Goal: Task Accomplishment & Management: Manage account settings

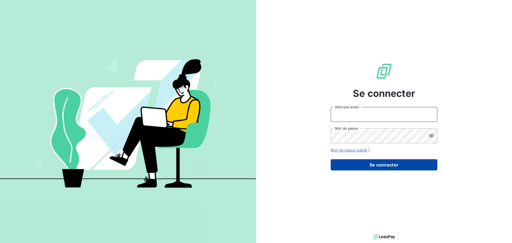
type input "[EMAIL_ADDRESS][DOMAIN_NAME]"
click at [358, 163] on button "Se connecter" at bounding box center [384, 164] width 107 height 11
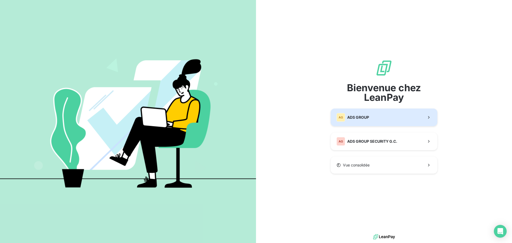
click at [355, 117] on span "ADS GROUP" at bounding box center [358, 117] width 22 height 5
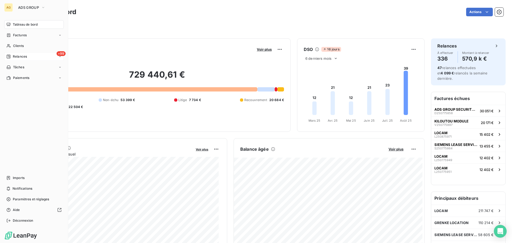
click at [12, 55] on div "Relances" at bounding box center [16, 56] width 21 height 5
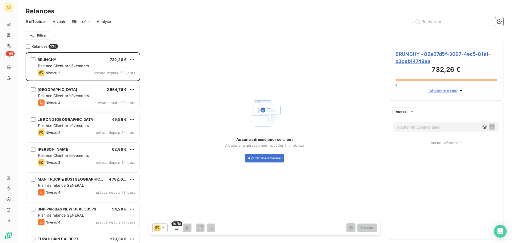
scroll to position [187, 111]
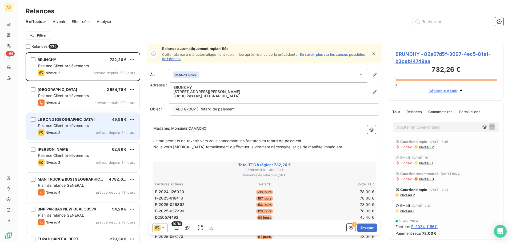
click at [96, 130] on div "Niveau 2 prévue depuis 84 jours" at bounding box center [86, 132] width 97 height 6
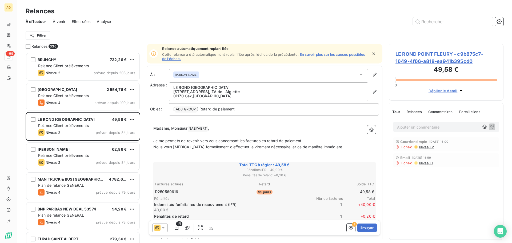
click at [165, 229] on icon at bounding box center [163, 227] width 5 height 5
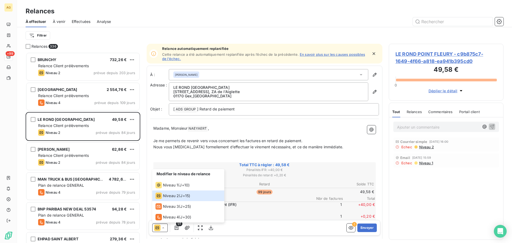
click at [428, 128] on p "Ajouter un commentaire ﻿" at bounding box center [438, 127] width 82 height 7
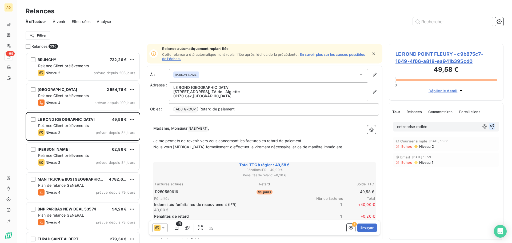
click at [493, 126] on icon "button" at bounding box center [492, 126] width 5 height 5
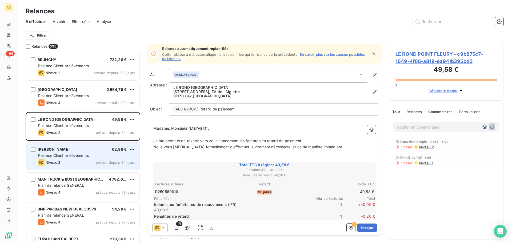
click at [81, 156] on span "Relance Client prélèvements" at bounding box center [63, 155] width 51 height 5
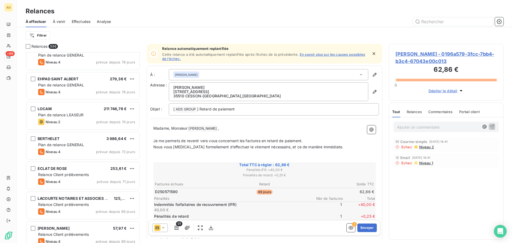
scroll to position [187, 0]
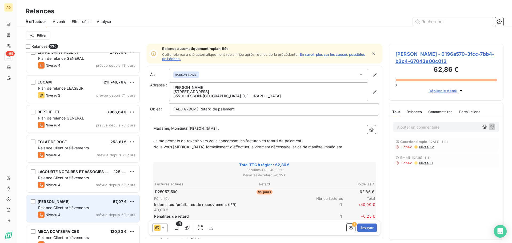
click at [79, 207] on span "Relance Client prélèvements" at bounding box center [63, 207] width 51 height 5
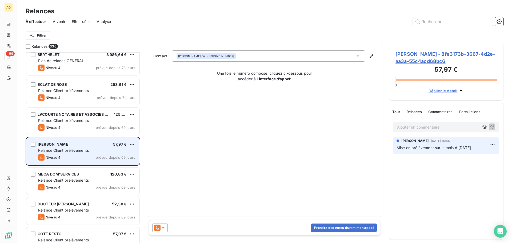
scroll to position [267, 0]
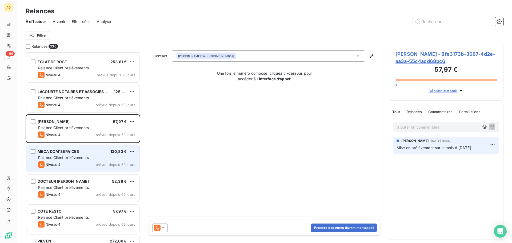
click at [81, 164] on div "Niveau 4 prévue depuis 69 jours" at bounding box center [86, 164] width 97 height 6
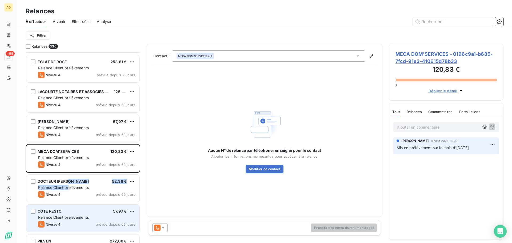
drag, startPoint x: 69, startPoint y: 184, endPoint x: 78, endPoint y: 213, distance: 30.0
click at [69, 185] on div "DOCTEUR [PERSON_NAME] 52,38 € Relance Client prélèvements Niveau 4 prévue depui…" at bounding box center [82, 188] width 113 height 27
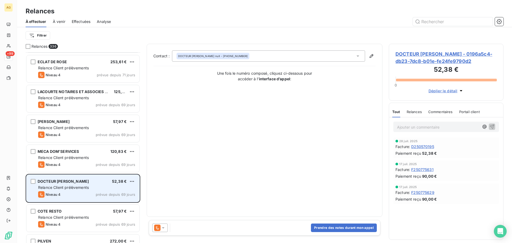
click at [73, 191] on div "DOCTEUR [PERSON_NAME] 52,38 € Relance Client prélèvements Niveau 4 prévue depui…" at bounding box center [82, 188] width 113 height 27
click at [81, 189] on span "Relance Client prélèvements" at bounding box center [63, 187] width 51 height 5
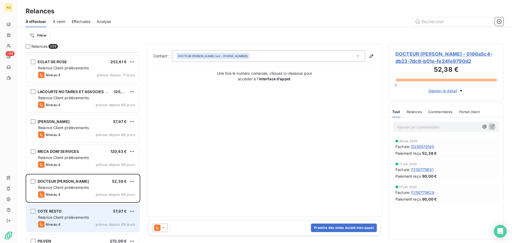
click at [68, 214] on div "COTE RESTO 57,97 € Relance Client prélèvements Niveau 4 prévue depuis 69 jours" at bounding box center [82, 218] width 113 height 27
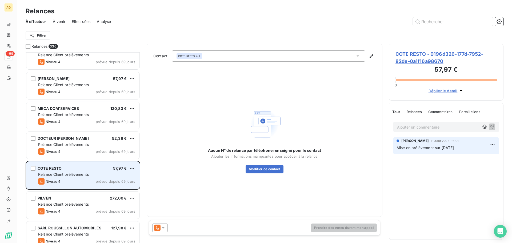
scroll to position [320, 0]
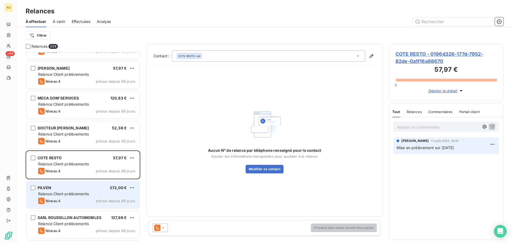
click at [65, 195] on span "Relance Client prélèvements" at bounding box center [63, 194] width 51 height 5
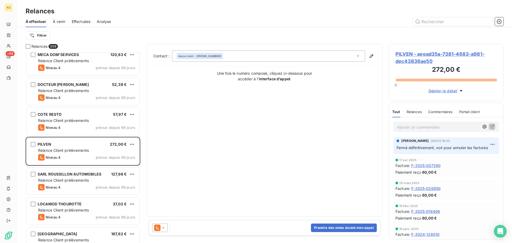
scroll to position [374, 0]
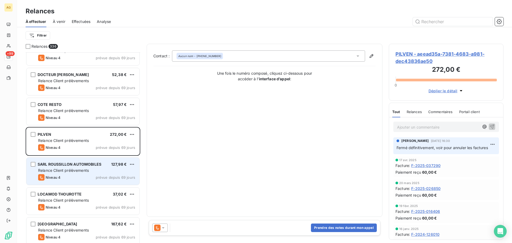
click at [80, 180] on div "SARL ROUSSILLON AUTOMOBILES 127,98 € Relance Client prélèvements Niveau 4 prévu…" at bounding box center [82, 171] width 113 height 27
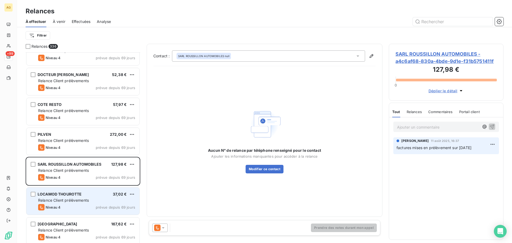
click at [84, 207] on div "Niveau 4 prévue depuis 69 jours" at bounding box center [86, 207] width 97 height 6
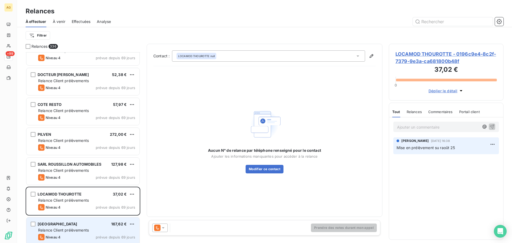
click at [75, 227] on div "VICTORIA PEAK 167,62 € Relance Client prélèvements Niveau 4 prévue depuis 69 jo…" at bounding box center [82, 230] width 113 height 27
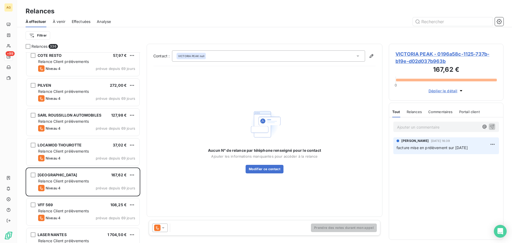
scroll to position [427, 0]
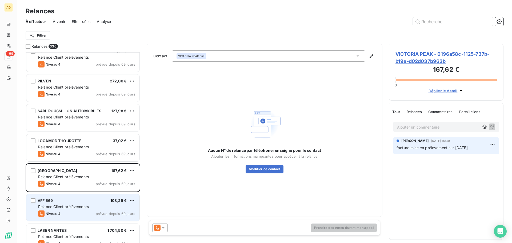
click at [72, 205] on span "Relance Client prélèvements" at bounding box center [63, 206] width 51 height 5
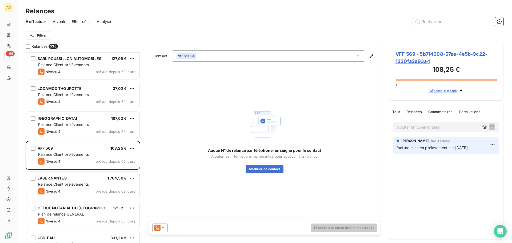
scroll to position [481, 0]
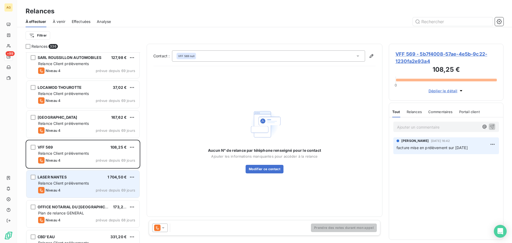
click at [77, 184] on span "Relance Client prélèvements" at bounding box center [63, 183] width 51 height 5
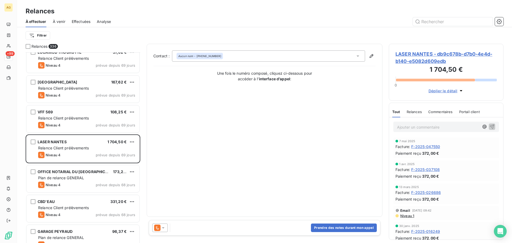
scroll to position [534, 0]
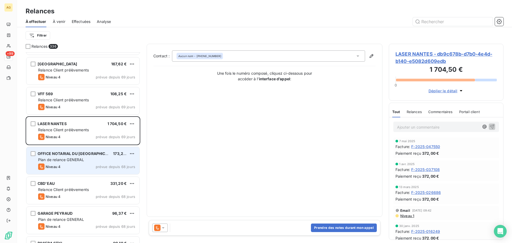
click at [81, 164] on div "Niveau 4 prévue depuis 68 jours" at bounding box center [86, 167] width 97 height 6
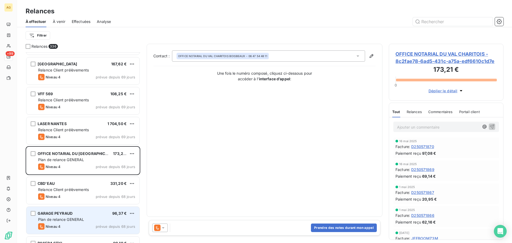
click at [85, 216] on div "GARAGE PEYRAUD 96,37 € Plan de relance GENERAL Niveau 4 prévue depuis 68 jours" at bounding box center [82, 220] width 113 height 27
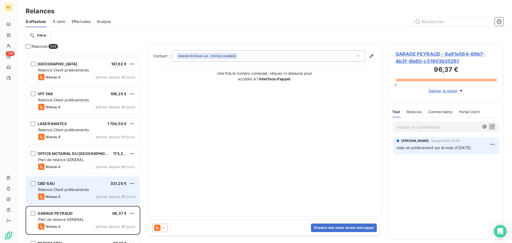
scroll to position [614, 0]
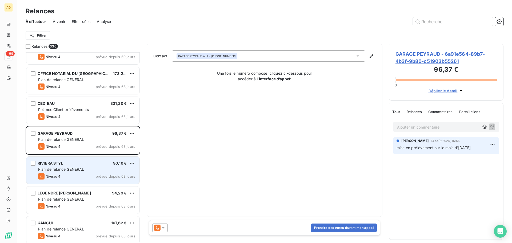
click at [62, 174] on div "Niveau 4 prévue depuis 68 jours" at bounding box center [86, 176] width 97 height 6
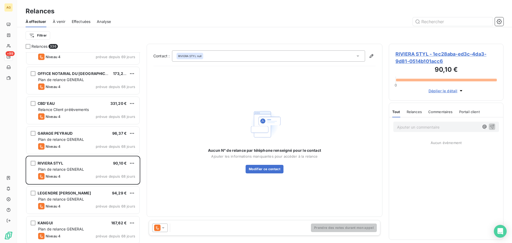
click at [414, 56] on span "RIVIERA STYL - 1ec28aba-ed3c-4da3-9d81-0514b101acc6" at bounding box center [446, 57] width 101 height 14
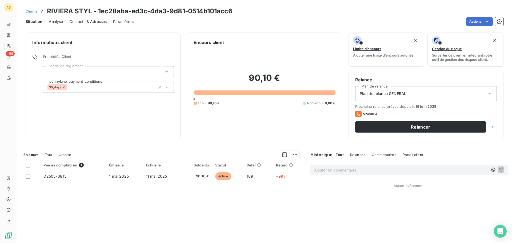
drag, startPoint x: 452, startPoint y: 92, endPoint x: 449, endPoint y: 94, distance: 3.2
click at [452, 92] on div "Plan de relance GENERAL" at bounding box center [426, 93] width 142 height 15
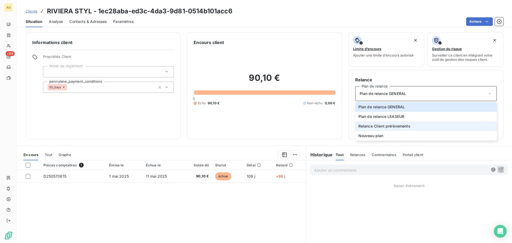
click at [393, 126] on span "Relance Client prélèvements" at bounding box center [385, 126] width 52 height 5
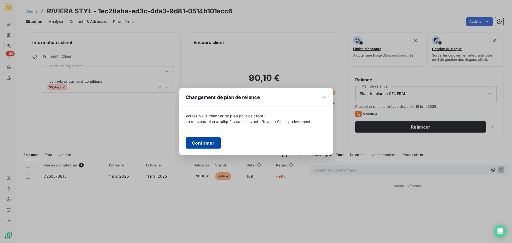
click at [209, 138] on button "Confirmer" at bounding box center [203, 142] width 35 height 11
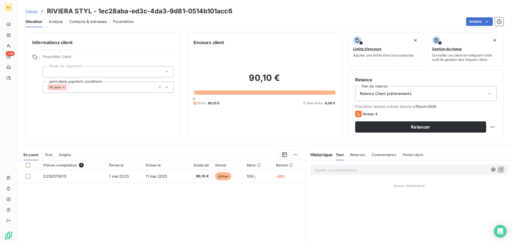
click at [123, 23] on span "Paramètres" at bounding box center [123, 21] width 21 height 5
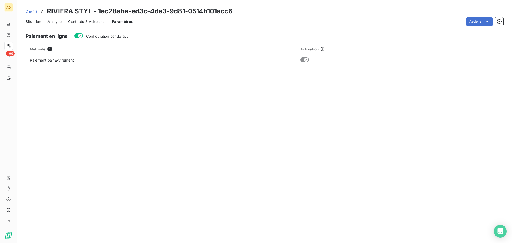
click at [83, 36] on button "Configuration par défaut" at bounding box center [78, 35] width 9 height 5
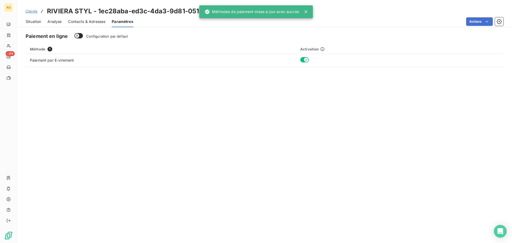
click at [92, 21] on span "Contacts & Adresses" at bounding box center [86, 21] width 37 height 5
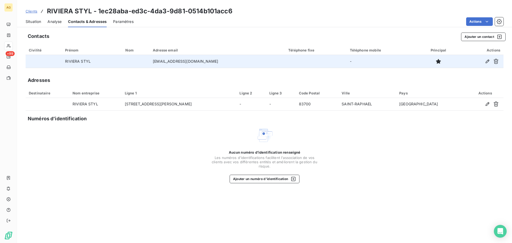
click at [232, 62] on td "[EMAIL_ADDRESS][DOMAIN_NAME]" at bounding box center [218, 61] width 136 height 13
click at [488, 63] on icon "button" at bounding box center [487, 61] width 5 height 5
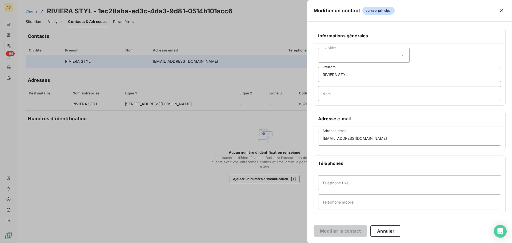
click at [362, 59] on div "Civilité" at bounding box center [364, 55] width 92 height 15
click at [337, 70] on span "Madame" at bounding box center [336, 68] width 14 height 5
drag, startPoint x: 352, startPoint y: 73, endPoint x: 310, endPoint y: 81, distance: 42.6
click at [310, 81] on div "Informations générales Civilité Madame RIVIERA STYL Prénom Nom Adresse e-mail […" at bounding box center [409, 146] width 205 height 237
type input "[PERSON_NAME]"
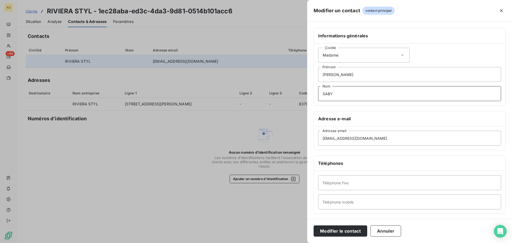
type input "SABY"
drag, startPoint x: 374, startPoint y: 139, endPoint x: 312, endPoint y: 150, distance: 62.9
click at [312, 150] on div "Informations générales Civilité Madame [PERSON_NAME] SABY Nom Adresse e-mail [E…" at bounding box center [409, 146] width 205 height 237
paste input "ernard.saby@bpmed"
type input "[PERSON_NAME][EMAIL_ADDRESS][DOMAIN_NAME]"
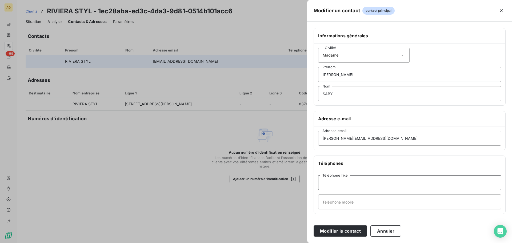
click at [448, 186] on input "Téléphone fixe" at bounding box center [409, 182] width 183 height 15
paste input "[PHONE_NUMBER]"
type input "[PHONE_NUMBER]"
drag, startPoint x: 410, startPoint y: 204, endPoint x: 407, endPoint y: 205, distance: 3.1
click at [410, 204] on input "Téléphone mobile" at bounding box center [409, 202] width 183 height 15
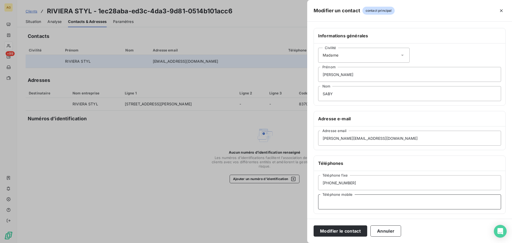
paste input "[PHONE_NUMBER]"
type input "[PHONE_NUMBER]"
click at [349, 229] on button "Modifier le contact" at bounding box center [341, 230] width 54 height 11
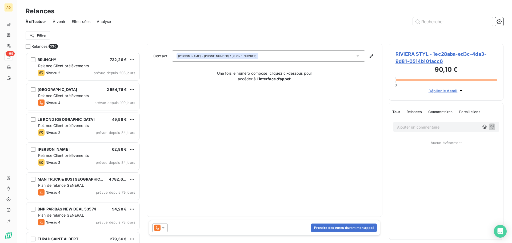
scroll to position [187, 111]
click at [165, 229] on icon at bounding box center [163, 227] width 5 height 5
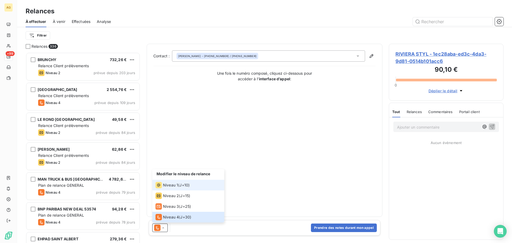
click at [173, 187] on span "Niveau 1" at bounding box center [170, 185] width 15 height 5
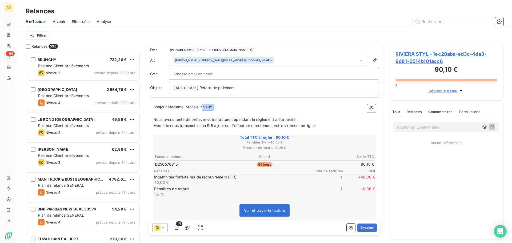
drag, startPoint x: 203, startPoint y: 110, endPoint x: 177, endPoint y: 110, distance: 25.6
click at [177, 112] on div "Bonjour Madame, Monsieur [PERSON_NAME] ﻿ ﻿ ﻿ Nous avons tenté de prélever votre…" at bounding box center [264, 184] width 223 height 161
click at [195, 106] on span "Bonjour Madame, Monsieur" at bounding box center [177, 107] width 49 height 5
drag, startPoint x: 203, startPoint y: 105, endPoint x: 185, endPoint y: 110, distance: 18.2
click at [185, 110] on p "Bonjour Madame, Monsieur [PERSON_NAME] ﻿ ﻿" at bounding box center [264, 107] width 223 height 6
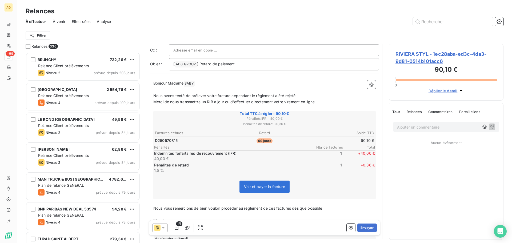
scroll to position [27, 0]
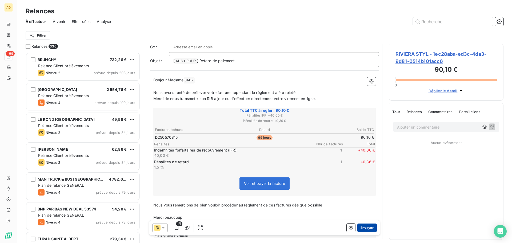
drag, startPoint x: 364, startPoint y: 229, endPoint x: 361, endPoint y: 228, distance: 3.2
click at [361, 228] on button "Envoyer" at bounding box center [367, 228] width 19 height 9
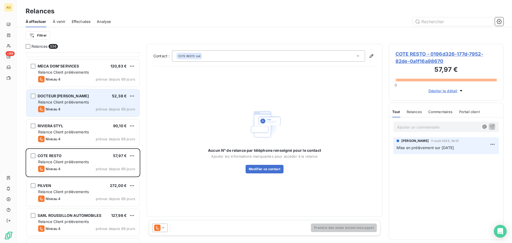
scroll to position [374, 0]
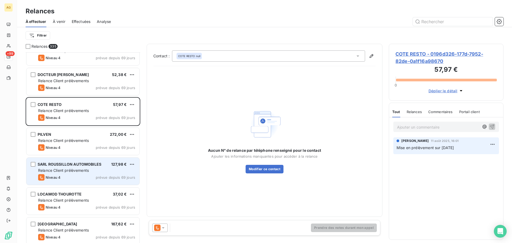
click at [85, 171] on span "Relance Client prélèvements" at bounding box center [63, 170] width 51 height 5
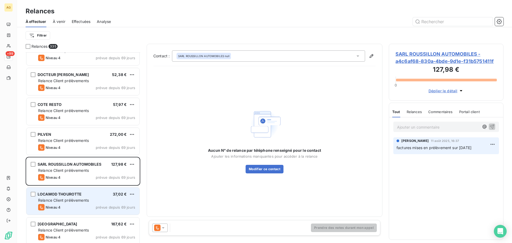
click at [68, 198] on div "Relance Client prélèvements" at bounding box center [86, 200] width 97 height 5
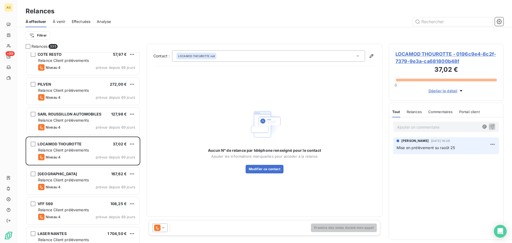
scroll to position [427, 0]
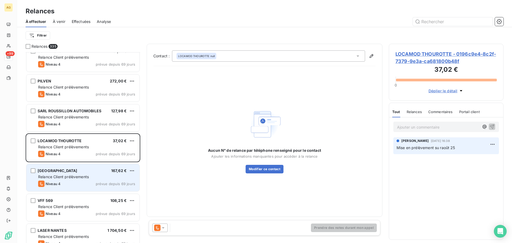
click at [80, 179] on span "Relance Client prélèvements" at bounding box center [63, 177] width 51 height 5
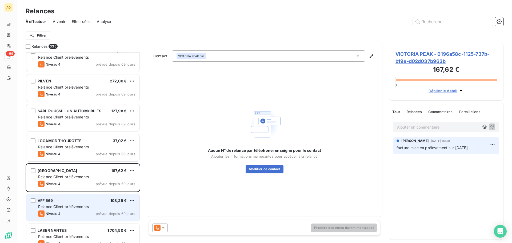
click at [69, 204] on div "Relance Client prélèvements" at bounding box center [86, 206] width 97 height 5
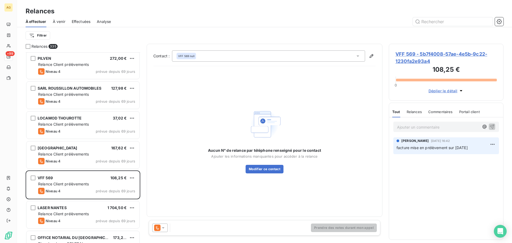
scroll to position [507, 0]
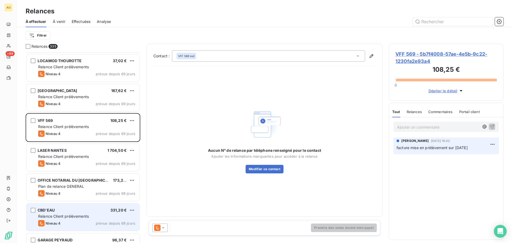
click at [81, 217] on span "Relance Client prélèvements" at bounding box center [63, 216] width 51 height 5
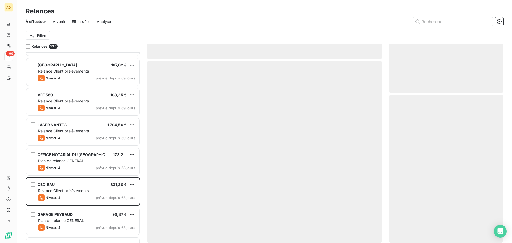
scroll to position [561, 0]
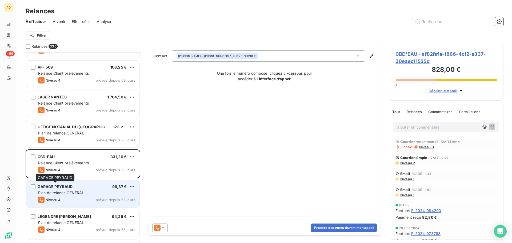
click at [66, 187] on span "GARAGE PEYRAUD" at bounding box center [55, 186] width 35 height 5
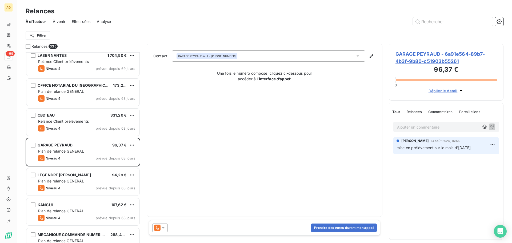
scroll to position [614, 0]
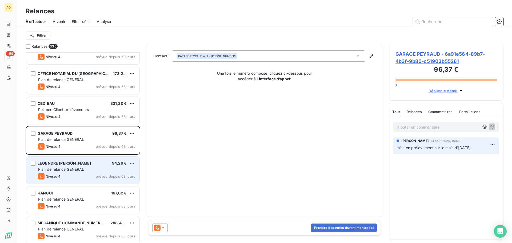
click at [72, 172] on div "LEGENDRE BOUCHERIE 94,29 € Plan de relance GENERAL Niveau 4 prévue depuis 68 jo…" at bounding box center [82, 170] width 113 height 27
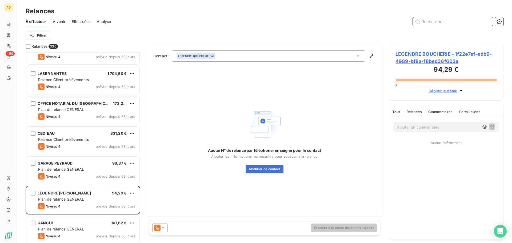
click at [453, 19] on input "text" at bounding box center [453, 21] width 80 height 9
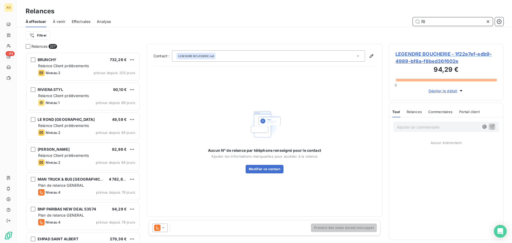
scroll to position [187, 111]
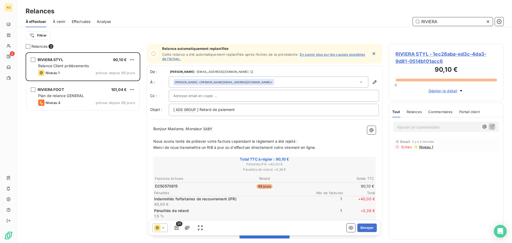
scroll to position [187, 111]
type input "RIVIERA"
click at [414, 61] on span "RIVIERA STYL - 1ec28aba-ed3c-4da3-9d81-0514b101acc6" at bounding box center [446, 57] width 101 height 14
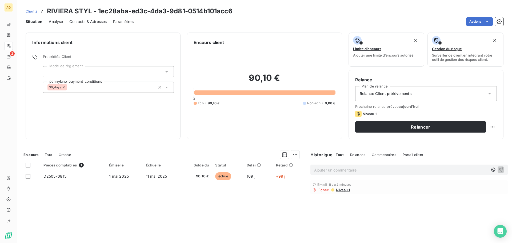
click at [85, 20] on span "Contacts & Adresses" at bounding box center [87, 21] width 37 height 5
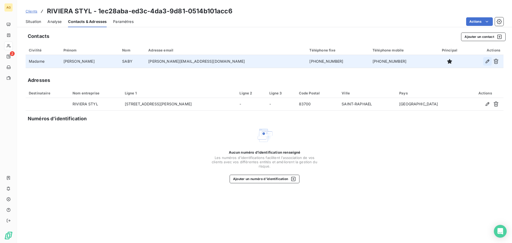
click at [487, 60] on icon "button" at bounding box center [487, 61] width 5 height 5
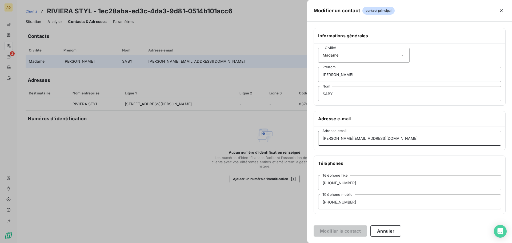
drag, startPoint x: 370, startPoint y: 141, endPoint x: 316, endPoint y: 141, distance: 53.9
click at [308, 142] on div "Informations générales Civilité Madame [PERSON_NAME] Nom Adresse e-mail [PERSON…" at bounding box center [409, 146] width 205 height 237
paste input "[EMAIL_ADDRESS]"
type input "[EMAIL_ADDRESS][DOMAIN_NAME]"
drag, startPoint x: 381, startPoint y: 197, endPoint x: 277, endPoint y: 208, distance: 103.9
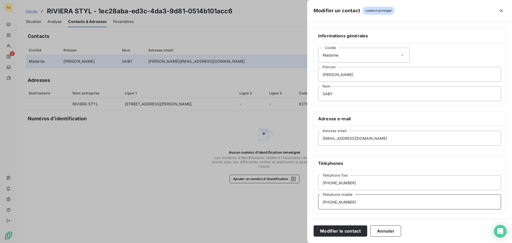
click at [277, 243] on div "Modifier un contact contact principal Informations générales Civilité Madame [P…" at bounding box center [256, 243] width 512 height 0
paste input "20325310"
type input "0620325310"
click at [341, 233] on button "Modifier le contact" at bounding box center [341, 230] width 54 height 11
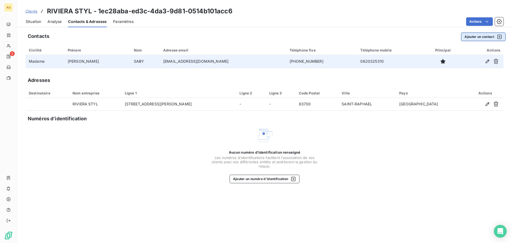
click at [478, 37] on button "Ajouter un contact" at bounding box center [483, 37] width 45 height 9
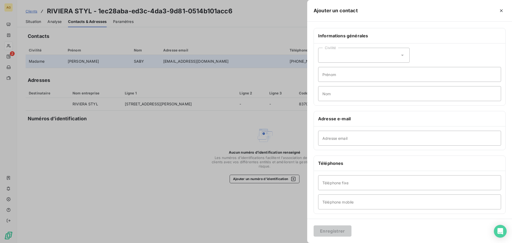
click at [343, 59] on div "Civilité" at bounding box center [364, 55] width 92 height 15
click at [333, 79] on span "Monsieur" at bounding box center [337, 78] width 16 height 5
click at [338, 78] on input "Prénom" at bounding box center [409, 74] width 183 height 15
type input "[PERSON_NAME]"
type input "Q"
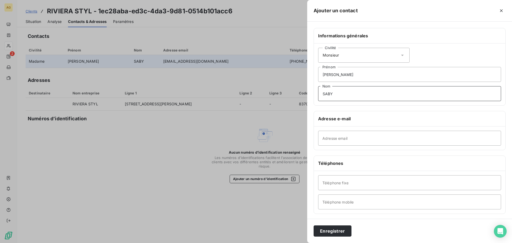
type input "SABY"
drag, startPoint x: 370, startPoint y: 147, endPoint x: 369, endPoint y: 142, distance: 4.3
click at [369, 146] on div "Adresse email" at bounding box center [410, 137] width 192 height 23
click at [369, 142] on input "Adresse email" at bounding box center [409, 138] width 183 height 15
paste input "[PERSON_NAME][EMAIL_ADDRESS][DOMAIN_NAME]"
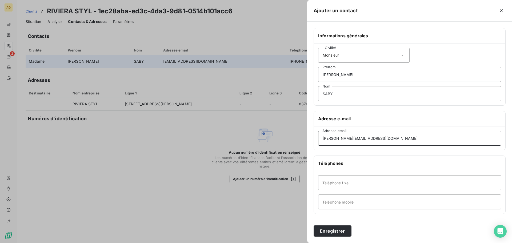
type input "[PERSON_NAME][EMAIL_ADDRESS][DOMAIN_NAME]"
click at [468, 190] on input "Téléphone fixe" at bounding box center [409, 182] width 183 height 15
paste input "0494950950"
type input "0494950950"
drag, startPoint x: 440, startPoint y: 204, endPoint x: 437, endPoint y: 205, distance: 3.5
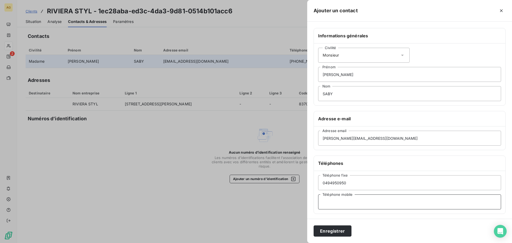
click at [440, 204] on input "Téléphone mobile" at bounding box center [409, 202] width 183 height 15
paste input "0680356806"
type input "0680356806"
drag, startPoint x: 339, startPoint y: 233, endPoint x: 334, endPoint y: 233, distance: 4.3
click at [339, 233] on button "Enregistrer" at bounding box center [333, 230] width 38 height 11
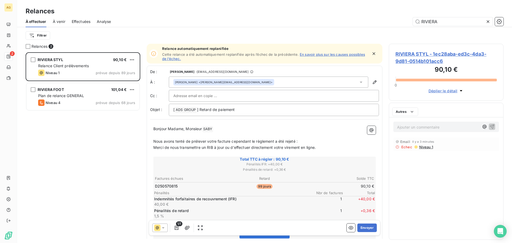
scroll to position [187, 111]
click at [332, 97] on div at bounding box center [271, 96] width 196 height 8
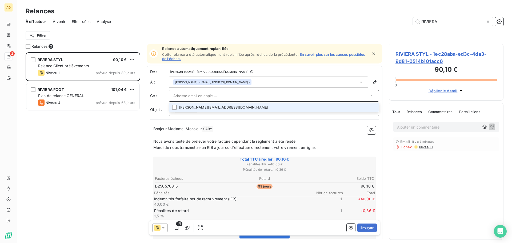
click at [371, 109] on li "[PERSON_NAME][EMAIL_ADDRESS][DOMAIN_NAME]" at bounding box center [274, 107] width 210 height 9
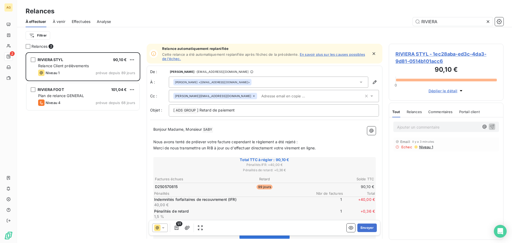
click at [201, 131] on span "Bonjour Madame, Monsieur" at bounding box center [177, 129] width 49 height 5
drag, startPoint x: 204, startPoint y: 131, endPoint x: 185, endPoint y: 130, distance: 18.7
click at [185, 130] on span "Bonjour Madame, Monsieur" at bounding box center [177, 129] width 49 height 5
click at [363, 225] on button "Envoyer" at bounding box center [367, 228] width 19 height 9
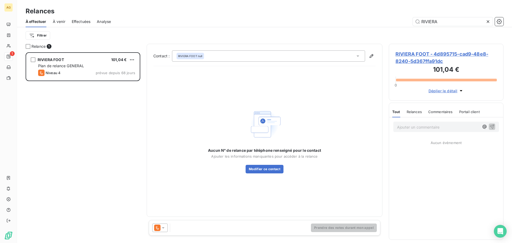
drag, startPoint x: 487, startPoint y: 20, endPoint x: 433, endPoint y: 37, distance: 57.0
click at [486, 21] on icon at bounding box center [488, 21] width 5 height 5
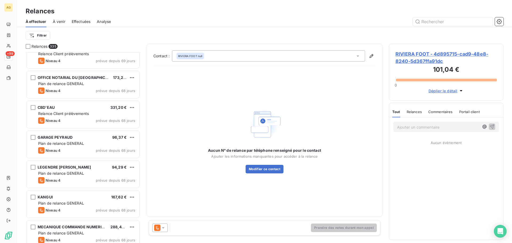
scroll to position [614, 0]
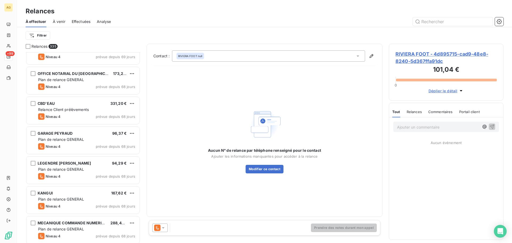
click at [89, 166] on div "LEGENDRE BOUCHERIE 94,29 € Plan de relance GENERAL Niveau 4 prévue depuis 68 jo…" at bounding box center [82, 170] width 113 height 27
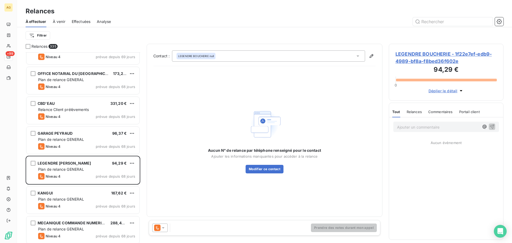
click at [406, 57] on span "LEGENDRE BOUCHERIE - 1f22e7ef-edb9-4989-bf8a-f8bed36f602e" at bounding box center [446, 57] width 101 height 14
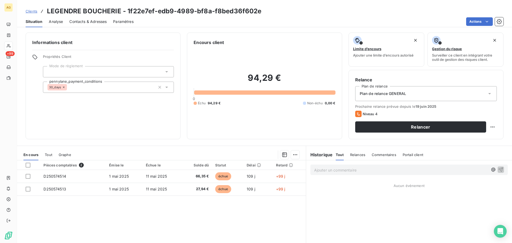
click at [375, 94] on span "Plan de relance GENERAL" at bounding box center [383, 93] width 46 height 5
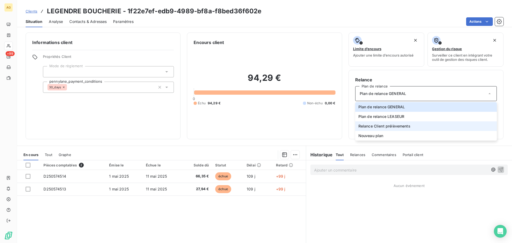
click at [367, 126] on span "Relance Client prélèvements" at bounding box center [385, 126] width 52 height 5
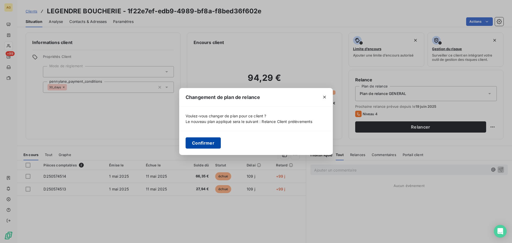
click at [201, 143] on button "Confirmer" at bounding box center [203, 142] width 35 height 11
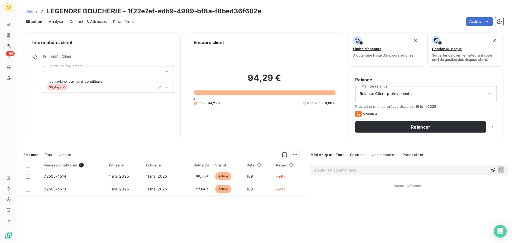
drag, startPoint x: 127, startPoint y: 23, endPoint x: 132, endPoint y: 24, distance: 4.4
click at [127, 23] on span "Paramètres" at bounding box center [123, 21] width 21 height 5
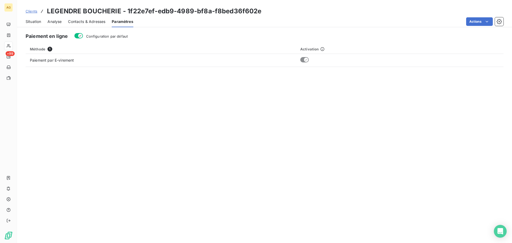
click at [105, 37] on span "Configuration par défaut" at bounding box center [107, 36] width 42 height 4
click at [83, 37] on button "Configuration par défaut" at bounding box center [78, 35] width 9 height 5
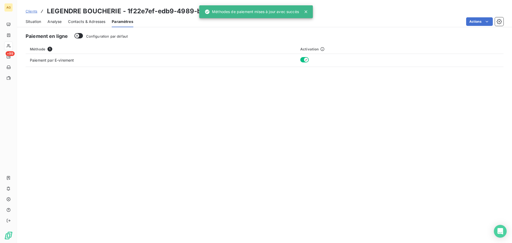
click at [81, 23] on span "Contacts & Adresses" at bounding box center [86, 21] width 37 height 5
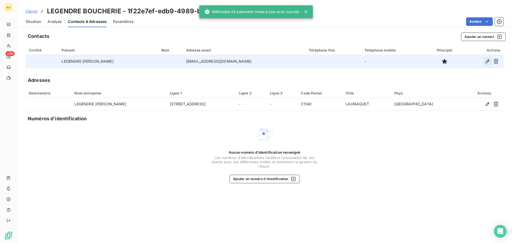
click at [487, 61] on icon "button" at bounding box center [488, 62] width 4 height 4
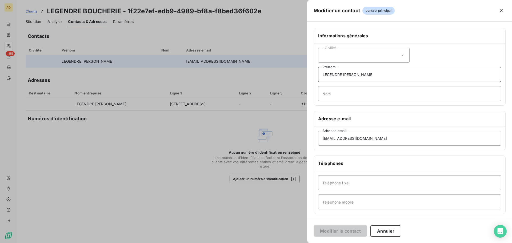
drag, startPoint x: 381, startPoint y: 75, endPoint x: 319, endPoint y: 77, distance: 61.7
click at [319, 77] on input "LEGENDRE [PERSON_NAME]" at bounding box center [409, 74] width 183 height 15
type input "[PERSON_NAME]"
type input "LEGENDRE"
drag, startPoint x: 346, startPoint y: 57, endPoint x: 344, endPoint y: 64, distance: 6.9
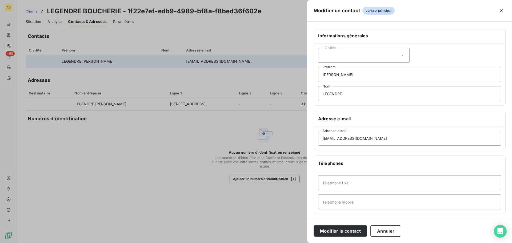
click at [346, 57] on div "Civilité" at bounding box center [364, 55] width 92 height 15
drag, startPoint x: 341, startPoint y: 77, endPoint x: 359, endPoint y: 99, distance: 28.6
click at [341, 78] on span "Monsieur" at bounding box center [337, 78] width 16 height 5
click at [363, 187] on input "Téléphone fixe" at bounding box center [409, 182] width 183 height 15
paste input "0561093050"
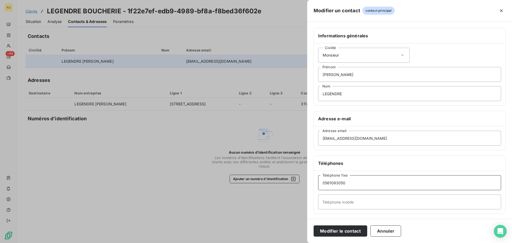
type input "0561093050"
click at [334, 201] on input "Téléphone mobile" at bounding box center [409, 202] width 183 height 15
paste input "0681273758"
type input "0681273758"
drag, startPoint x: 354, startPoint y: 232, endPoint x: 339, endPoint y: 229, distance: 15.0
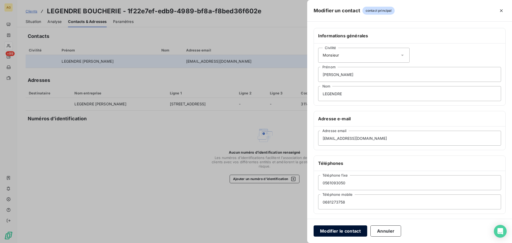
click at [346, 231] on button "Modifier le contact" at bounding box center [341, 230] width 54 height 11
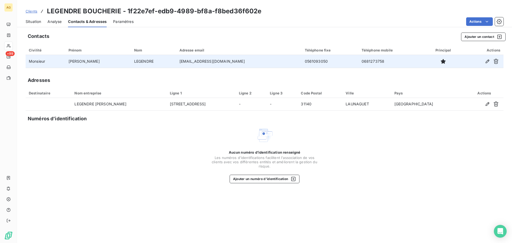
click at [121, 22] on span "Paramètres" at bounding box center [123, 21] width 21 height 5
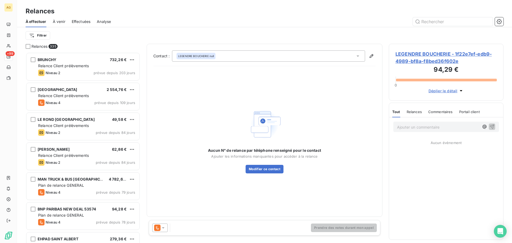
scroll to position [187, 111]
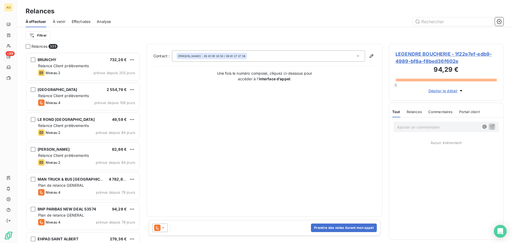
click at [164, 229] on icon at bounding box center [163, 227] width 5 height 5
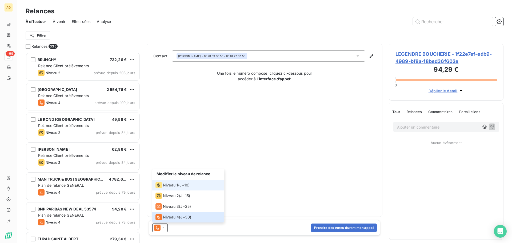
click at [172, 186] on span "Niveau 1" at bounding box center [170, 185] width 15 height 5
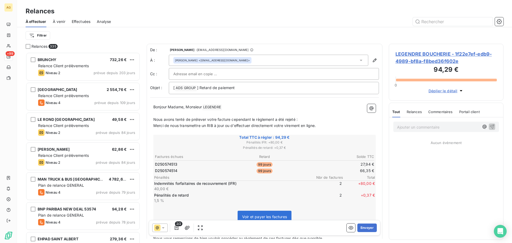
click at [179, 110] on p "﻿" at bounding box center [264, 113] width 223 height 6
drag, startPoint x: 185, startPoint y: 107, endPoint x: 169, endPoint y: 107, distance: 16.0
click at [169, 107] on span "Bonjour Madame, Monsieur" at bounding box center [177, 107] width 49 height 5
click at [210, 120] on span "Nous avons tenté de prélever votre facture cependant le règlement a été rejeté :" at bounding box center [225, 119] width 144 height 5
click at [212, 119] on span "Nous avons tenté de prélever votre facture cependant le règlement a été rejeté :" at bounding box center [225, 119] width 144 height 5
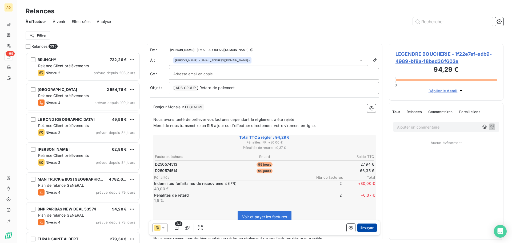
drag, startPoint x: 362, startPoint y: 227, endPoint x: 357, endPoint y: 226, distance: 5.1
click at [358, 226] on button "Envoyer" at bounding box center [367, 228] width 19 height 9
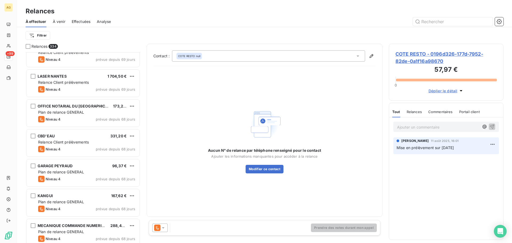
scroll to position [587, 0]
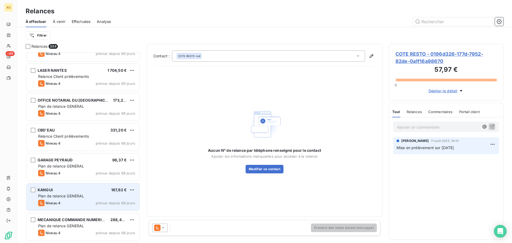
click at [94, 195] on div "Plan de relance GENERAL" at bounding box center [86, 195] width 97 height 5
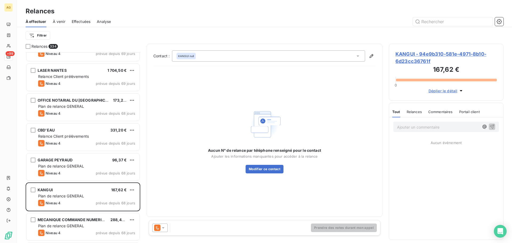
click at [420, 56] on span "KANGUI - 94e9b310-581e-4971-8b10-6d23cc36761f" at bounding box center [446, 57] width 101 height 14
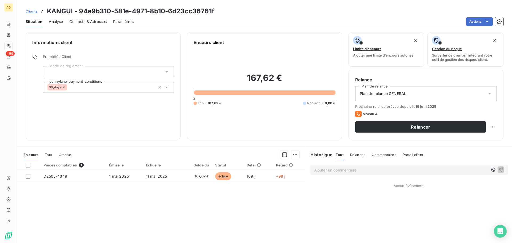
click at [399, 91] on span "Plan de relance GENERAL" at bounding box center [383, 93] width 46 height 5
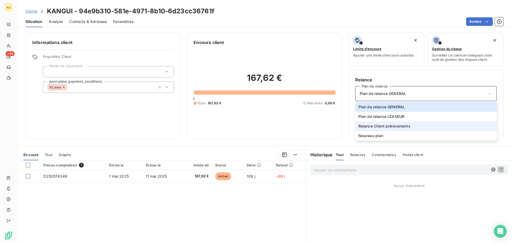
click at [386, 128] on span "Relance Client prélèvements" at bounding box center [385, 126] width 52 height 5
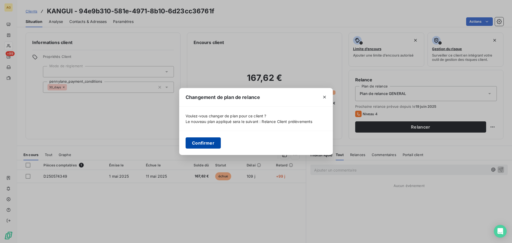
click at [206, 144] on button "Confirmer" at bounding box center [203, 142] width 35 height 11
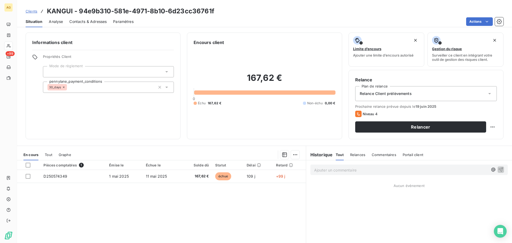
click at [128, 23] on span "Paramètres" at bounding box center [123, 21] width 21 height 5
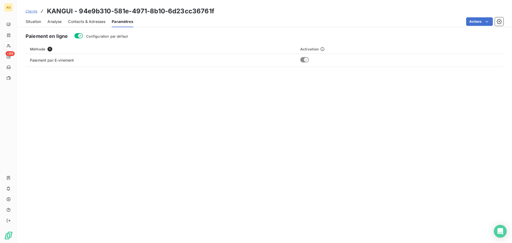
click at [93, 36] on span "Configuration par défaut" at bounding box center [107, 36] width 42 height 4
click at [83, 36] on button "Configuration par défaut" at bounding box center [78, 35] width 9 height 5
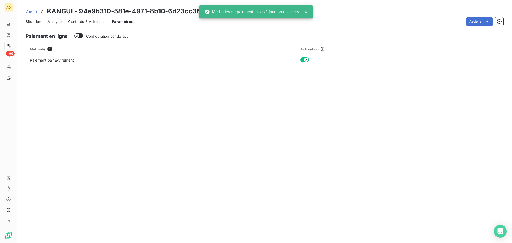
click at [88, 17] on div "Contacts & Adresses" at bounding box center [86, 21] width 37 height 11
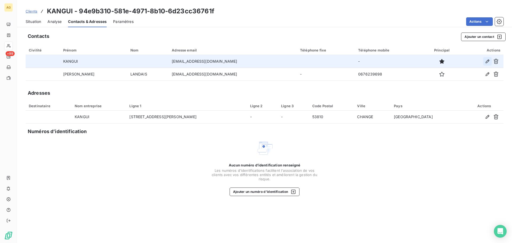
click at [489, 63] on icon "button" at bounding box center [487, 61] width 5 height 5
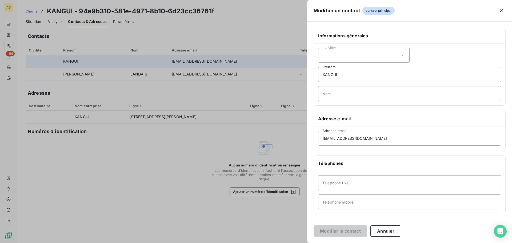
click at [348, 55] on div "Civilité" at bounding box center [364, 55] width 92 height 15
click at [339, 70] on span "Madame" at bounding box center [336, 68] width 14 height 5
drag, startPoint x: 361, startPoint y: 70, endPoint x: 322, endPoint y: 78, distance: 40.6
click at [319, 78] on input "KANGUI" at bounding box center [409, 74] width 183 height 15
type input "m"
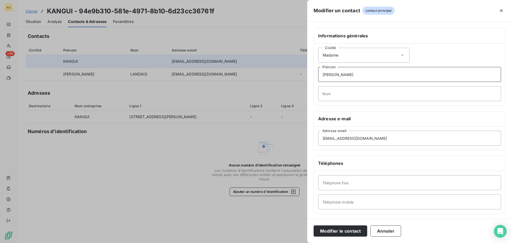
type input "[PERSON_NAME]"
type input "CHEREL"
click at [380, 180] on input "Téléphone fixe" at bounding box center [409, 182] width 183 height 15
paste input "0272959908"
type input "0272959908"
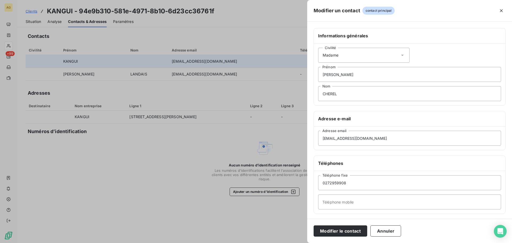
drag, startPoint x: 352, startPoint y: 231, endPoint x: 333, endPoint y: 223, distance: 20.5
click at [349, 229] on button "Modifier le contact" at bounding box center [341, 230] width 54 height 11
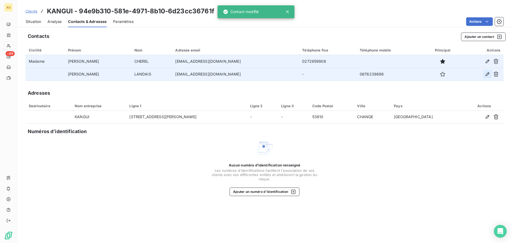
click at [489, 74] on icon "button" at bounding box center [487, 74] width 5 height 5
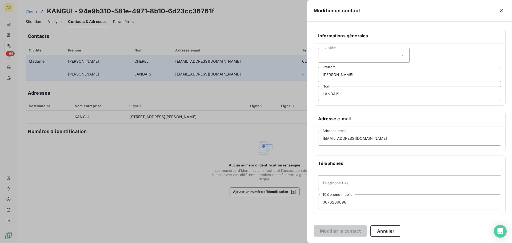
click at [338, 60] on div "Civilité" at bounding box center [364, 55] width 92 height 15
click at [337, 76] on span "Monsieur" at bounding box center [337, 78] width 16 height 5
click at [371, 185] on input "Téléphone fixe" at bounding box center [409, 182] width 183 height 15
paste input "0243592000"
type input "0243592000"
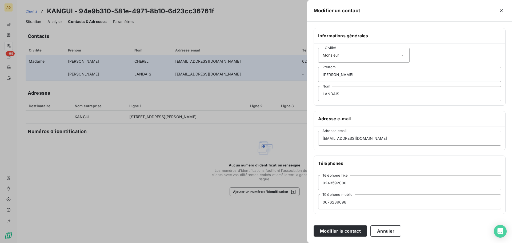
drag, startPoint x: 324, startPoint y: 229, endPoint x: 307, endPoint y: 224, distance: 18.3
click at [322, 229] on button "Modifier le contact" at bounding box center [341, 230] width 54 height 11
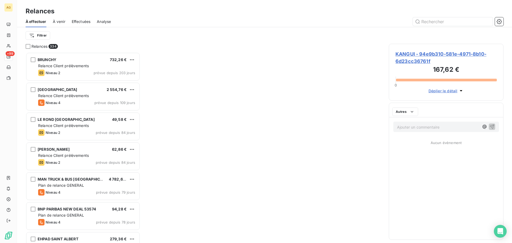
scroll to position [187, 111]
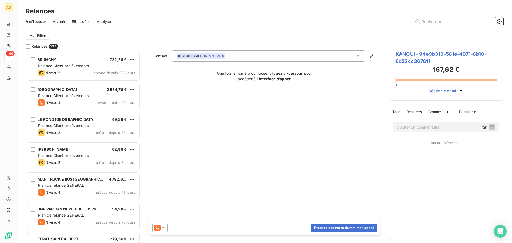
click at [163, 229] on icon at bounding box center [163, 227] width 5 height 5
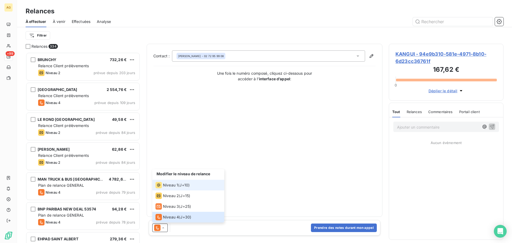
click at [177, 181] on li "Niveau 1 ( J+10 )" at bounding box center [188, 185] width 72 height 11
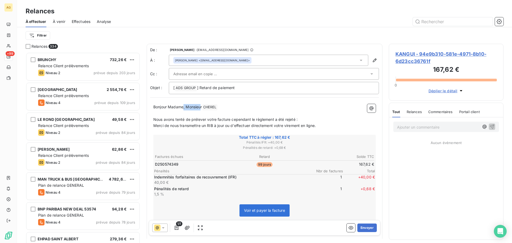
drag, startPoint x: 202, startPoint y: 108, endPoint x: 183, endPoint y: 109, distance: 19.3
click at [183, 109] on span "Bonjour Madame, Monsieur" at bounding box center [177, 107] width 49 height 5
click at [244, 74] on div at bounding box center [271, 74] width 196 height 8
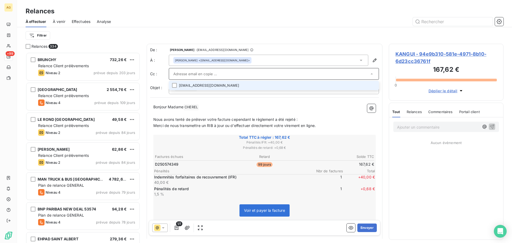
click at [370, 87] on li "[EMAIL_ADDRESS][DOMAIN_NAME]" at bounding box center [274, 85] width 210 height 9
drag, startPoint x: 192, startPoint y: 86, endPoint x: 192, endPoint y: 89, distance: 3.0
click at [192, 87] on li "[EMAIL_ADDRESS][DOMAIN_NAME]" at bounding box center [274, 85] width 210 height 9
click at [370, 86] on li "[EMAIL_ADDRESS][DOMAIN_NAME]" at bounding box center [274, 85] width 210 height 9
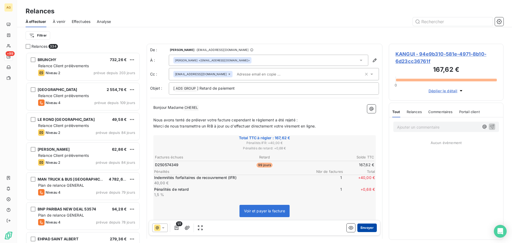
click at [360, 226] on button "Envoyer" at bounding box center [367, 228] width 19 height 9
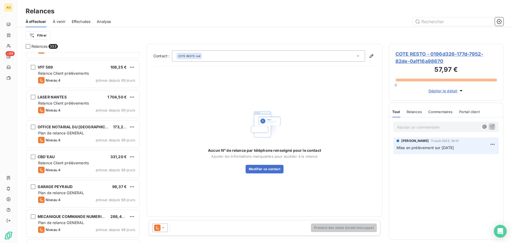
scroll to position [587, 0]
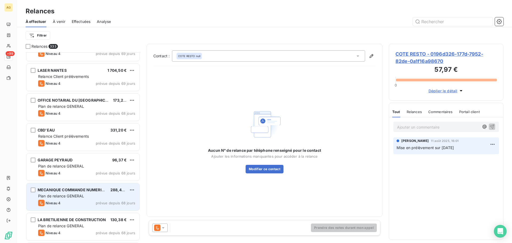
click at [99, 195] on div "Plan de relance GENERAL" at bounding box center [86, 195] width 97 height 5
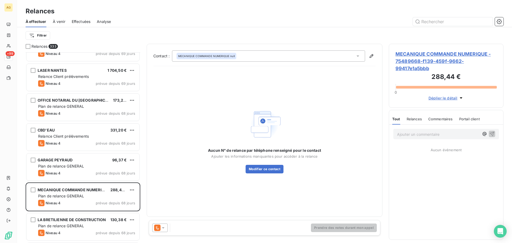
click at [419, 60] on span "MECANIQUE COMMANDE NUMERIQUE - 75489668-f139-459f-9662-99417e1a5bbb" at bounding box center [446, 61] width 101 height 22
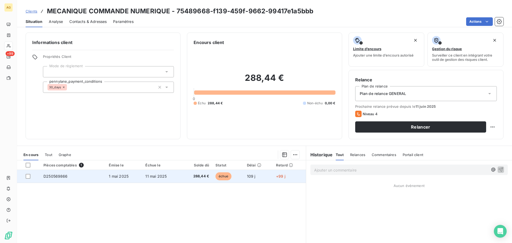
click at [55, 179] on td "D250569866" at bounding box center [72, 176] width 65 height 13
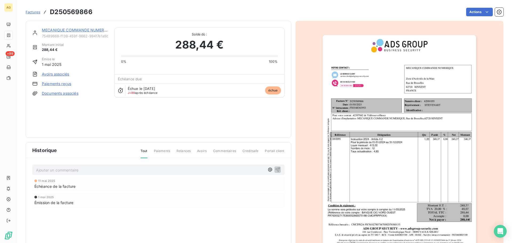
click at [354, 101] on img "button" at bounding box center [399, 143] width 153 height 217
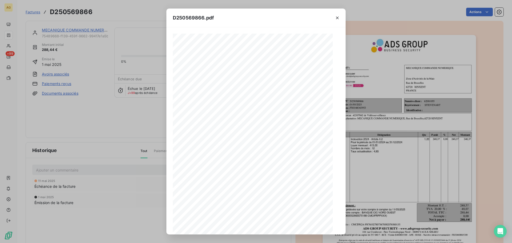
click at [354, 101] on div "D250569866.pdf Référence Désignation Qte MECANIQUE COMMANDE NUMERIQUE Zone d'Ac…" at bounding box center [256, 121] width 512 height 243
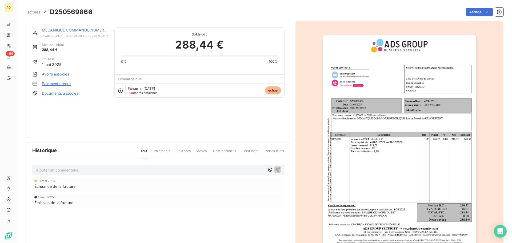
click at [354, 101] on img "button" at bounding box center [399, 143] width 153 height 217
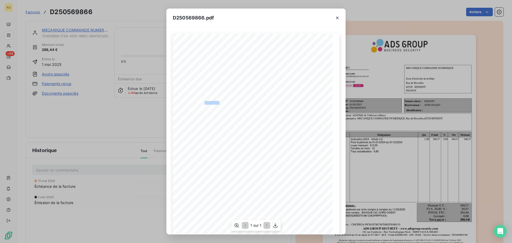
drag, startPoint x: 219, startPoint y: 101, endPoint x: 203, endPoint y: 103, distance: 15.3
click at [205, 103] on span "D250569866" at bounding box center [213, 102] width 17 height 3
copy span "D25056986"
click at [201, 110] on span "N° intracomm :" at bounding box center [196, 109] width 20 height 3
click at [335, 18] on icon "button" at bounding box center [337, 17] width 5 height 5
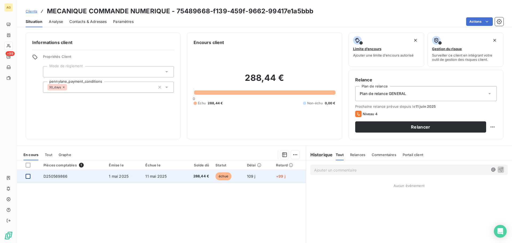
click at [27, 176] on div at bounding box center [28, 176] width 5 height 5
click at [27, 176] on icon at bounding box center [27, 176] width 3 height 3
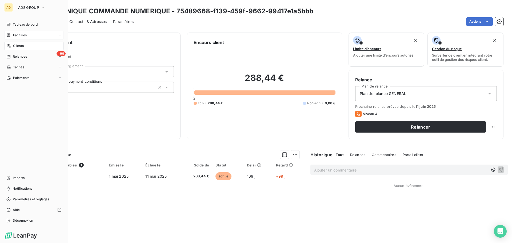
click at [16, 36] on span "Factures" at bounding box center [20, 35] width 14 height 5
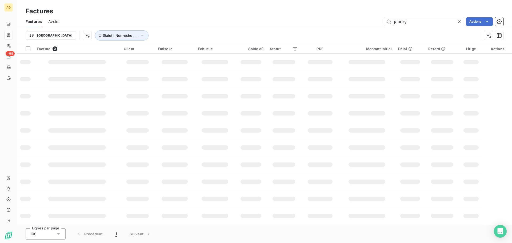
drag, startPoint x: 458, startPoint y: 22, endPoint x: 439, endPoint y: 22, distance: 19.5
click at [458, 22] on icon at bounding box center [459, 21] width 5 height 5
click at [436, 22] on input "text" at bounding box center [424, 21] width 80 height 9
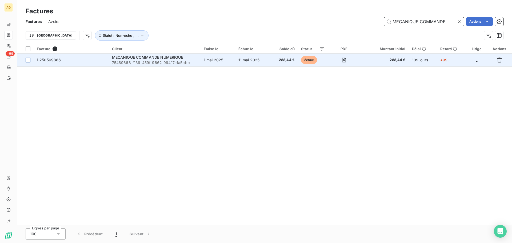
type input "MECANIQUE COMMANDE"
drag, startPoint x: 27, startPoint y: 60, endPoint x: 38, endPoint y: 62, distance: 10.5
click at [29, 61] on div at bounding box center [28, 60] width 5 height 5
click at [500, 59] on icon "button" at bounding box center [499, 60] width 5 height 5
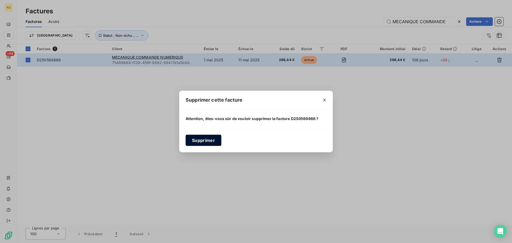
click at [203, 138] on button "Supprimer" at bounding box center [204, 140] width 36 height 11
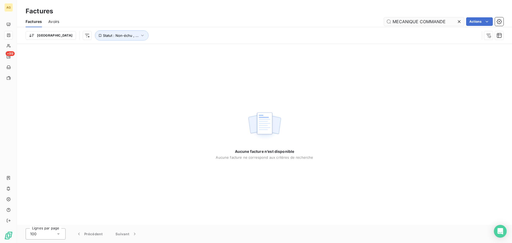
click at [460, 21] on icon at bounding box center [459, 21] width 5 height 5
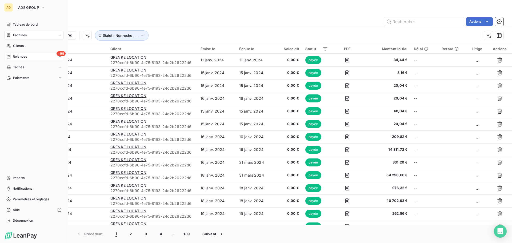
click at [9, 56] on icon at bounding box center [9, 57] width 4 height 4
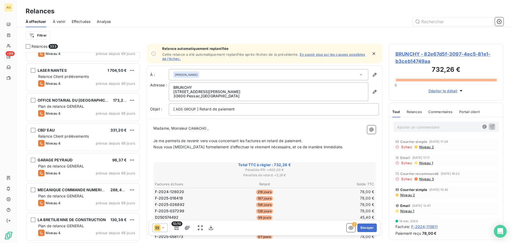
scroll to position [614, 0]
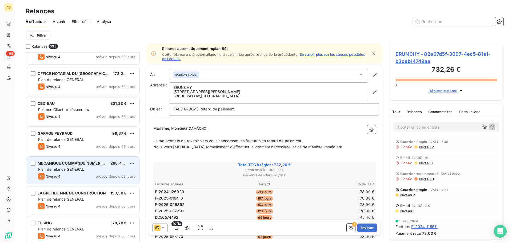
click at [97, 171] on div "Plan de relance GENERAL" at bounding box center [86, 169] width 97 height 5
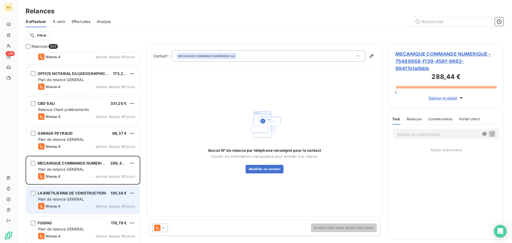
click at [96, 195] on span "LA BRETILIENNE DE CONSTRUCTION" at bounding box center [72, 193] width 69 height 5
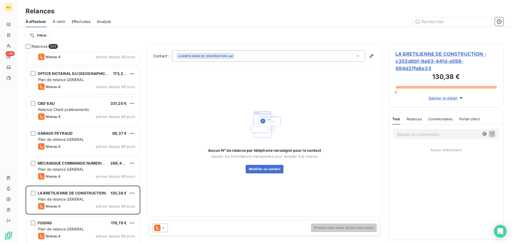
click at [435, 52] on span "LA BRETILIENNE DE CONSTRUCTION - c353d6b1-9a63-441d-a598-984d27fa8e33" at bounding box center [446, 61] width 101 height 22
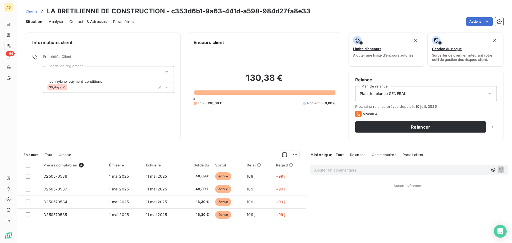
click at [421, 96] on div "Plan de relance GENERAL" at bounding box center [426, 93] width 142 height 15
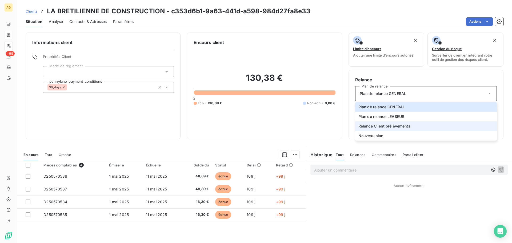
click at [397, 129] on li "Relance Client prélèvements" at bounding box center [426, 126] width 142 height 10
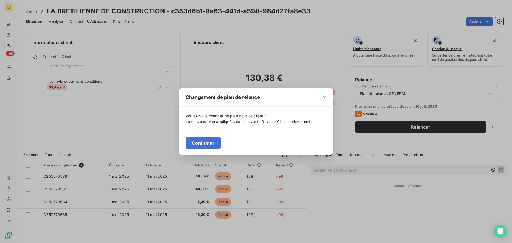
drag, startPoint x: 199, startPoint y: 145, endPoint x: 141, endPoint y: 115, distance: 64.9
click at [198, 144] on button "Confirmer" at bounding box center [203, 142] width 35 height 11
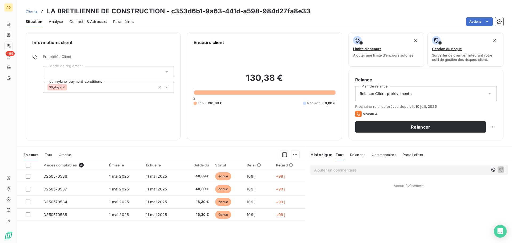
click at [122, 21] on span "Paramètres" at bounding box center [123, 21] width 21 height 5
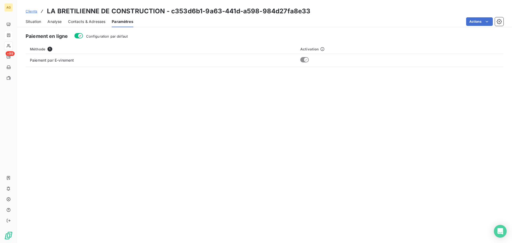
click at [116, 36] on span "Configuration par défaut" at bounding box center [107, 36] width 42 height 4
click at [83, 36] on button "Configuration par défaut" at bounding box center [78, 35] width 9 height 5
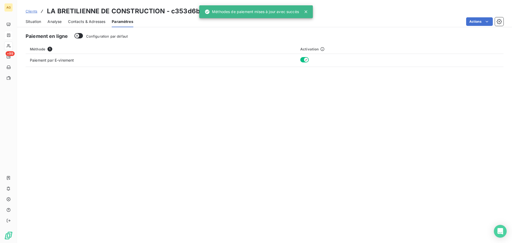
click at [76, 24] on div "Contacts & Adresses" at bounding box center [86, 21] width 37 height 11
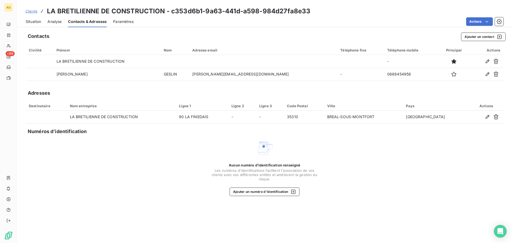
click at [489, 61] on icon "button" at bounding box center [488, 62] width 4 height 4
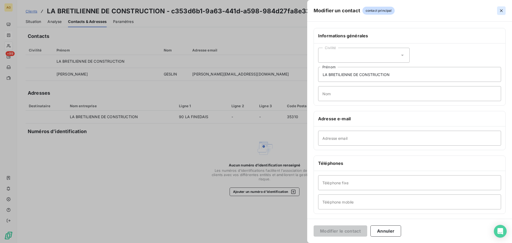
click at [501, 9] on icon "button" at bounding box center [501, 10] width 5 height 5
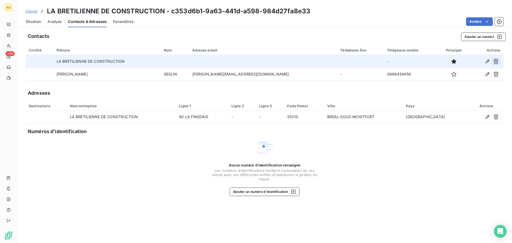
click at [495, 59] on icon "button" at bounding box center [496, 61] width 5 height 5
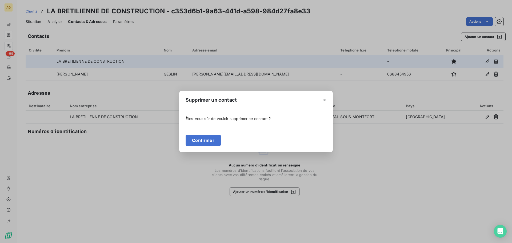
drag, startPoint x: 200, startPoint y: 141, endPoint x: 235, endPoint y: 134, distance: 35.4
click at [200, 141] on button "Confirmer" at bounding box center [203, 140] width 35 height 11
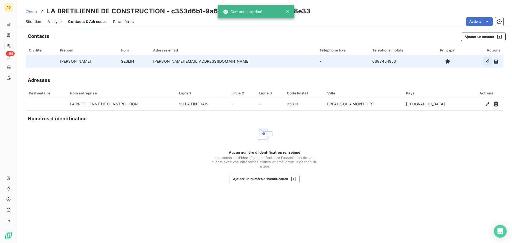
click at [485, 60] on icon "button" at bounding box center [487, 61] width 5 height 5
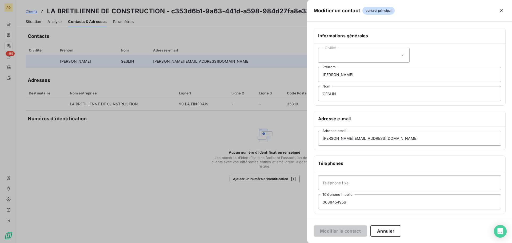
click at [367, 59] on div "Civilité" at bounding box center [364, 55] width 92 height 15
click at [339, 78] on span "Monsieur" at bounding box center [337, 78] width 16 height 5
click at [346, 180] on input "Téléphone fixe" at bounding box center [409, 182] width 183 height 15
paste input "0299677323"
type input "0299677323"
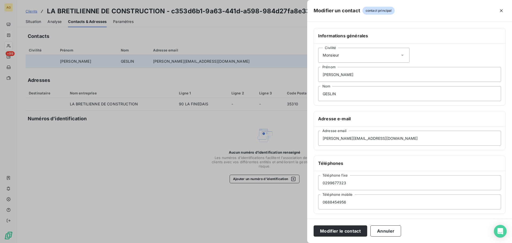
drag, startPoint x: 334, startPoint y: 232, endPoint x: 299, endPoint y: 226, distance: 36.3
click at [333, 232] on button "Modifier le contact" at bounding box center [341, 230] width 54 height 11
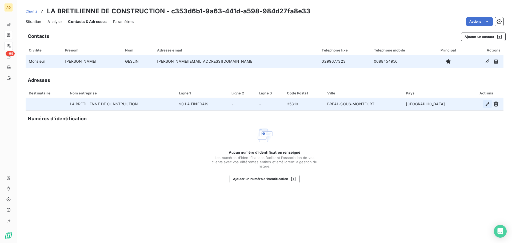
click at [486, 106] on icon "button" at bounding box center [488, 104] width 4 height 4
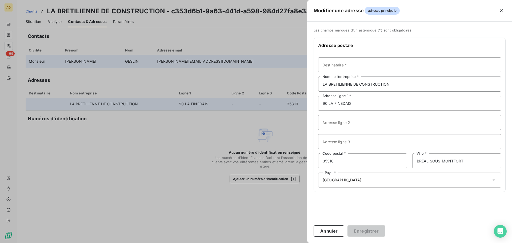
click at [388, 83] on input "LA BRETILIENNE DE CONSTRUCTION" at bounding box center [409, 84] width 183 height 15
click at [378, 68] on input "Destinataire *" at bounding box center [409, 64] width 183 height 15
type input "[PERSON_NAME]"
drag, startPoint x: 375, startPoint y: 103, endPoint x: 302, endPoint y: 113, distance: 74.3
click at [302, 243] on div "Modifier une adresse adresse principale Les champs marqués d’un [DEMOGRAPHIC_DA…" at bounding box center [256, 243] width 512 height 0
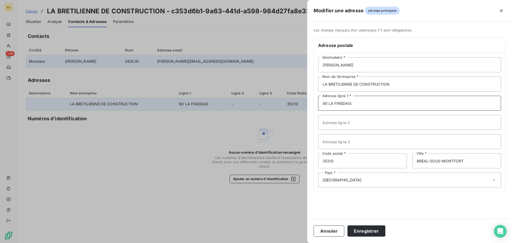
paste input "[STREET_ADDRESS]"
type input "[STREET_ADDRESS]"
click at [377, 229] on button "Enregistrer" at bounding box center [367, 230] width 38 height 11
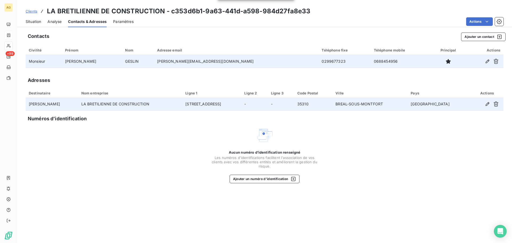
click at [118, 23] on span "Paramètres" at bounding box center [123, 21] width 21 height 5
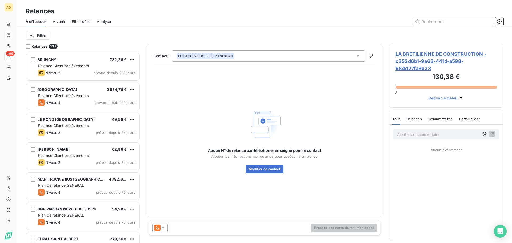
scroll to position [187, 111]
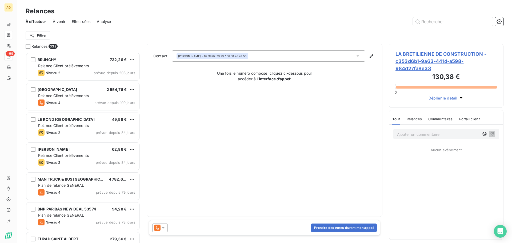
click at [163, 230] on icon at bounding box center [163, 227] width 5 height 5
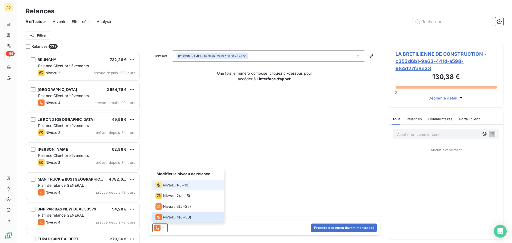
click at [172, 185] on span "Niveau 1" at bounding box center [170, 185] width 15 height 5
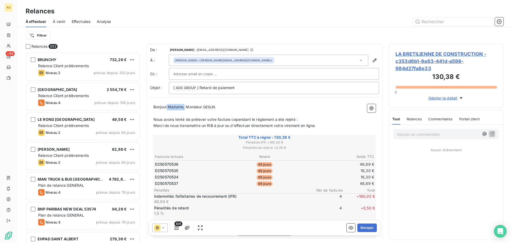
drag, startPoint x: 185, startPoint y: 108, endPoint x: 173, endPoint y: 110, distance: 12.9
click at [168, 109] on p "Bonjour Madame, Monsieur [PERSON_NAME] ﻿ ﻿" at bounding box center [264, 107] width 223 height 6
click at [215, 119] on span "Nous avons tenté de prélever votre facture cependant le règlement a été rejeté :" at bounding box center [225, 119] width 144 height 5
click at [366, 227] on button "Envoyer" at bounding box center [367, 228] width 19 height 9
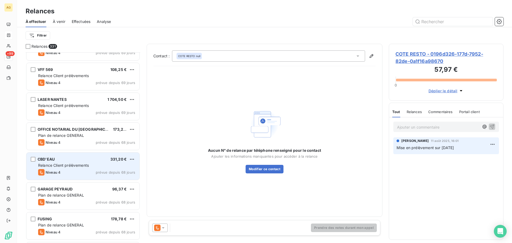
scroll to position [561, 0]
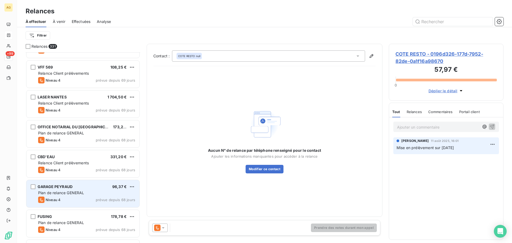
click at [73, 200] on div "Niveau 4 prévue depuis 68 jours" at bounding box center [86, 200] width 97 height 6
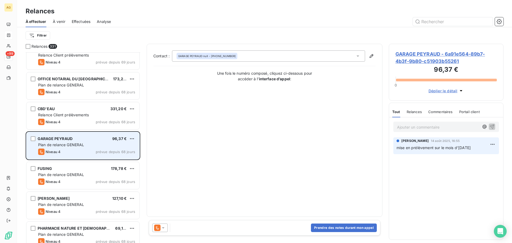
scroll to position [614, 0]
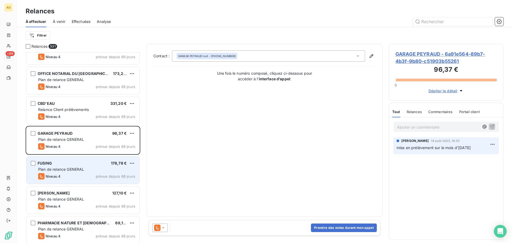
click at [78, 177] on div "Niveau 4 prévue depuis 68 jours" at bounding box center [86, 176] width 97 height 6
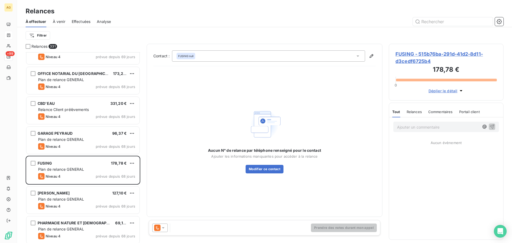
click at [415, 56] on span "FUSING - 515b76ba-291d-41d2-8d11-d3cedf6725b4" at bounding box center [446, 57] width 101 height 14
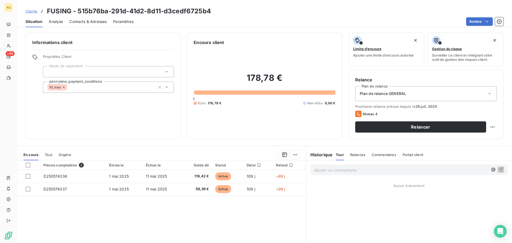
click at [376, 93] on span "Plan de relance GENERAL" at bounding box center [383, 93] width 46 height 5
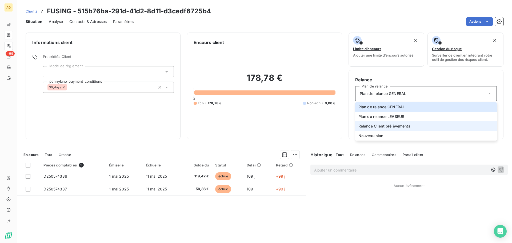
click at [373, 126] on span "Relance Client prélèvements" at bounding box center [385, 126] width 52 height 5
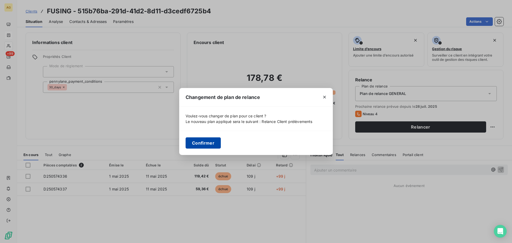
click at [203, 147] on button "Confirmer" at bounding box center [203, 142] width 35 height 11
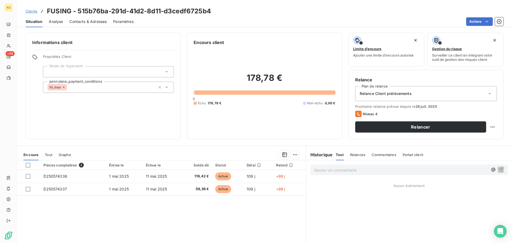
click at [119, 25] on div "Paramètres" at bounding box center [123, 21] width 21 height 11
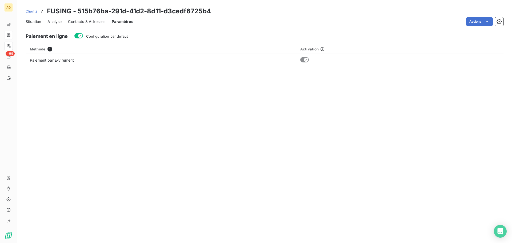
click at [113, 36] on span "Configuration par défaut" at bounding box center [107, 36] width 42 height 4
click at [83, 36] on button "Configuration par défaut" at bounding box center [78, 35] width 9 height 5
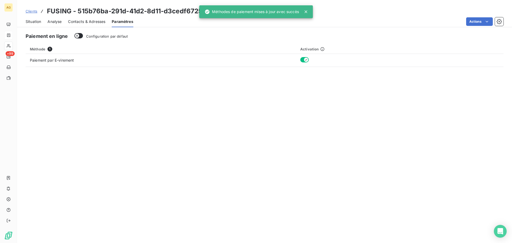
click at [87, 25] on div "Contacts & Adresses" at bounding box center [86, 21] width 37 height 11
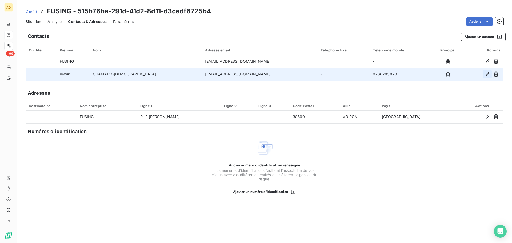
click at [488, 74] on icon "button" at bounding box center [487, 74] width 5 height 5
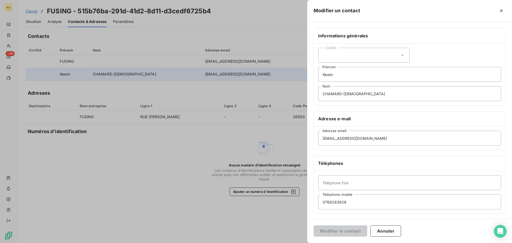
click at [358, 55] on div "Civilité" at bounding box center [364, 55] width 92 height 15
click at [334, 78] on span "Monsieur" at bounding box center [337, 78] width 16 height 5
click at [335, 228] on button "Modifier le contact" at bounding box center [341, 230] width 54 height 11
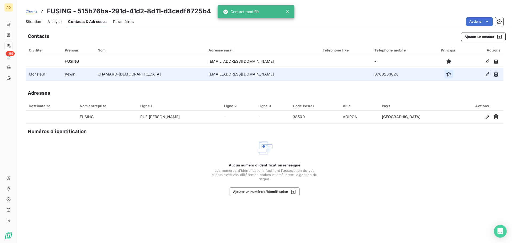
click at [445, 77] on button "button" at bounding box center [449, 74] width 9 height 9
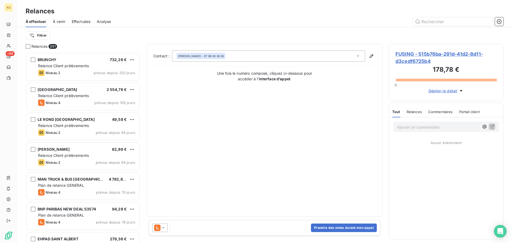
scroll to position [187, 111]
click at [163, 228] on icon at bounding box center [163, 227] width 3 height 1
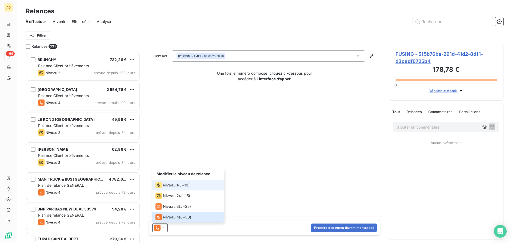
click at [169, 187] on span "Niveau 1" at bounding box center [170, 185] width 15 height 5
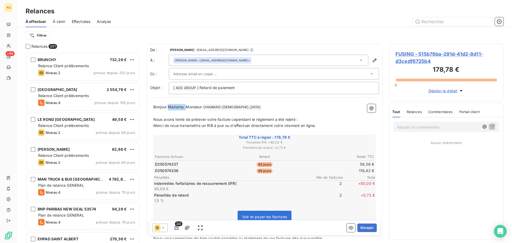
drag, startPoint x: 186, startPoint y: 107, endPoint x: 169, endPoint y: 108, distance: 17.6
click at [169, 108] on span "Bonjour Madame, Monsieur" at bounding box center [177, 107] width 49 height 5
click at [211, 120] on span "Nous avons tenté de prélever votre facture cependant le règlement a été rejeté :" at bounding box center [225, 119] width 144 height 5
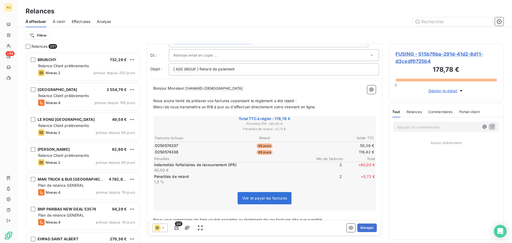
scroll to position [27, 0]
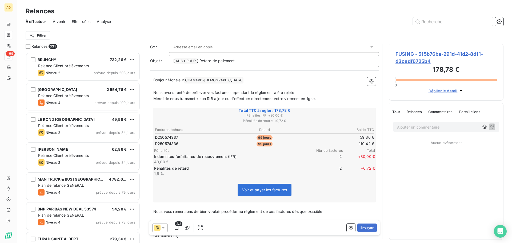
click at [243, 50] on div at bounding box center [271, 47] width 196 height 8
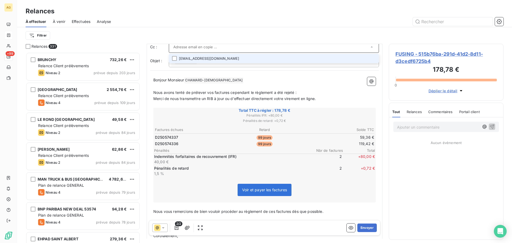
click at [367, 58] on li "[EMAIL_ADDRESS][DOMAIN_NAME]" at bounding box center [274, 58] width 210 height 9
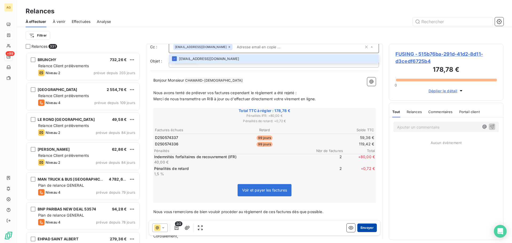
click at [364, 230] on button "Envoyer" at bounding box center [367, 228] width 19 height 9
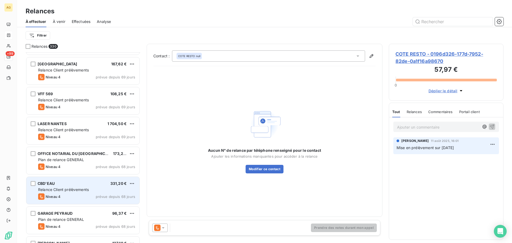
scroll to position [587, 0]
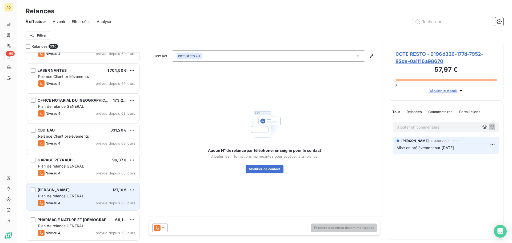
click at [88, 197] on div "Plan de relance GENERAL" at bounding box center [86, 195] width 97 height 5
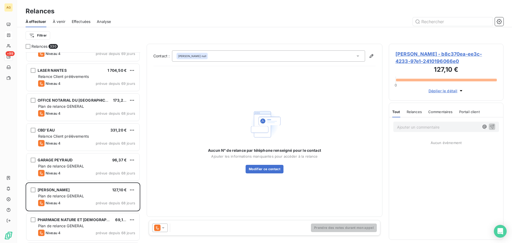
click at [418, 63] on span "[PERSON_NAME] - b8c370ea-ee3c-4233-97e1-2410196066e0" at bounding box center [446, 57] width 101 height 14
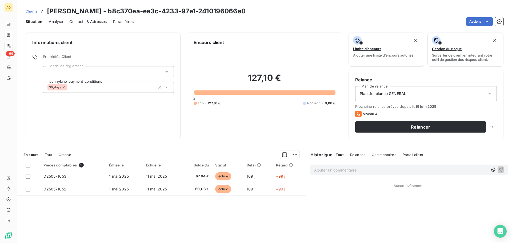
click at [374, 94] on span "Plan de relance GENERAL" at bounding box center [383, 93] width 46 height 5
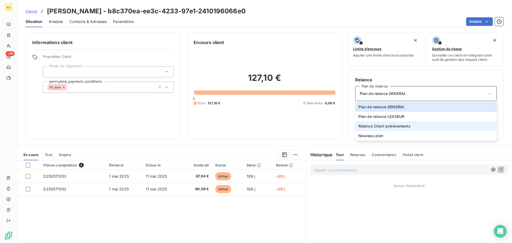
click at [369, 129] on li "Relance Client prélèvements" at bounding box center [426, 126] width 142 height 10
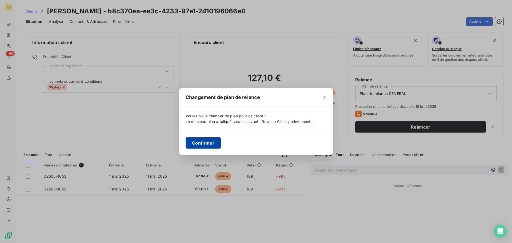
click at [202, 142] on button "Confirmer" at bounding box center [203, 142] width 35 height 11
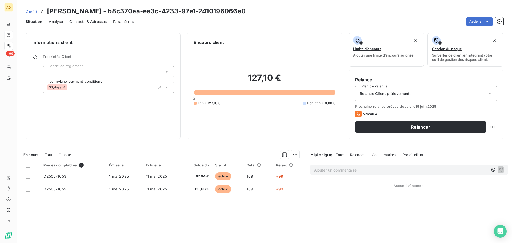
click at [122, 24] on div "Paramètres" at bounding box center [123, 21] width 21 height 11
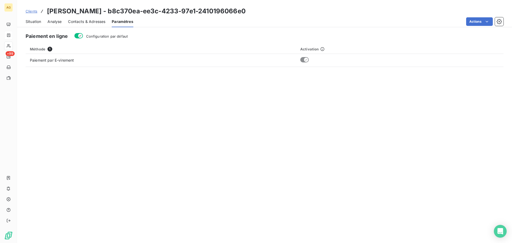
drag, startPoint x: 114, startPoint y: 36, endPoint x: 93, endPoint y: 24, distance: 24.5
click at [112, 35] on span "Configuration par défaut" at bounding box center [107, 36] width 42 height 4
click at [87, 38] on span "Configuration par défaut" at bounding box center [107, 36] width 42 height 4
click at [83, 38] on button "Configuration par défaut" at bounding box center [78, 35] width 9 height 5
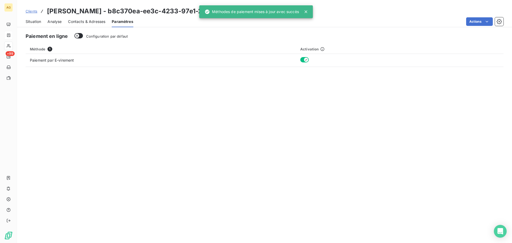
click at [84, 23] on span "Contacts & Adresses" at bounding box center [86, 21] width 37 height 5
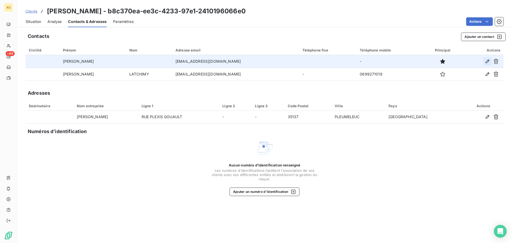
click at [489, 62] on icon "button" at bounding box center [487, 61] width 5 height 5
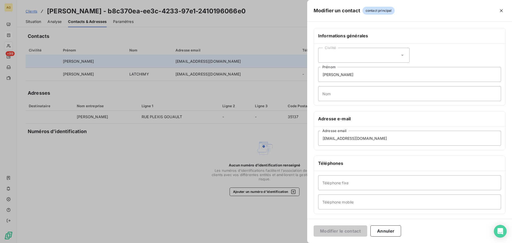
click at [347, 53] on div "Civilité" at bounding box center [364, 55] width 92 height 15
click at [346, 79] on li "Monsieur" at bounding box center [364, 78] width 92 height 10
drag, startPoint x: 335, startPoint y: 74, endPoint x: 364, endPoint y: 72, distance: 28.3
click at [364, 72] on input "[PERSON_NAME]" at bounding box center [409, 74] width 183 height 15
type input "[PERSON_NAME]"
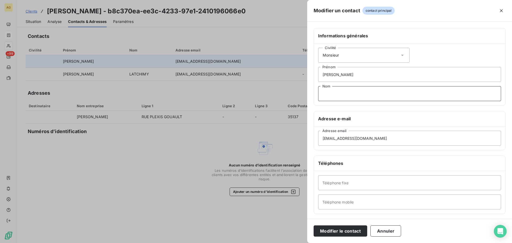
click at [337, 93] on input "Nom" at bounding box center [409, 93] width 183 height 15
paste input "LATCHIMY"
type input "LATCHIMY"
click at [379, 207] on input "Téléphone mobile" at bounding box center [409, 202] width 183 height 15
paste input "0699271019"
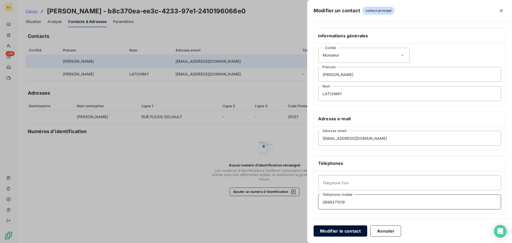
type input "0699271019"
drag, startPoint x: 341, startPoint y: 232, endPoint x: 340, endPoint y: 225, distance: 7.1
click at [341, 231] on button "Modifier le contact" at bounding box center [341, 230] width 54 height 11
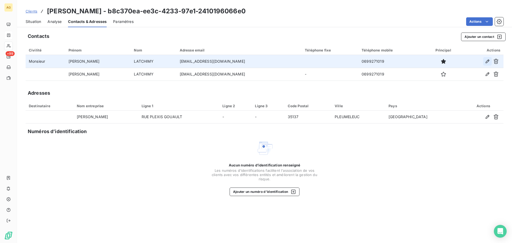
click at [488, 63] on icon "button" at bounding box center [487, 61] width 5 height 5
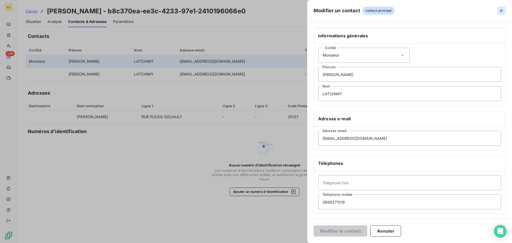
click at [502, 9] on icon "button" at bounding box center [501, 10] width 5 height 5
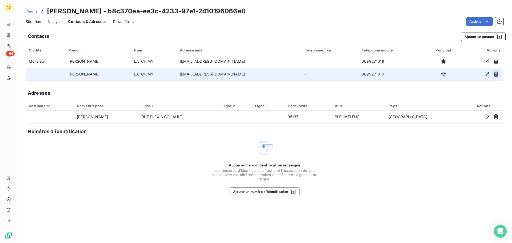
click at [498, 74] on icon "button" at bounding box center [496, 74] width 5 height 5
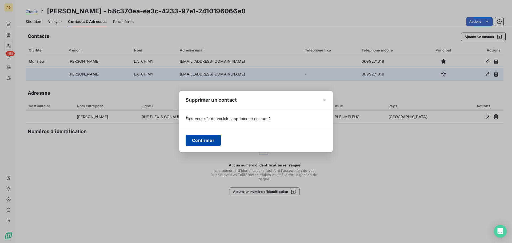
click at [194, 144] on button "Confirmer" at bounding box center [203, 140] width 35 height 11
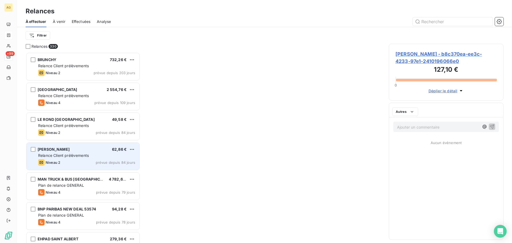
scroll to position [187, 111]
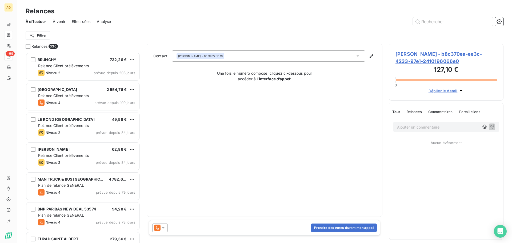
drag, startPoint x: 163, startPoint y: 229, endPoint x: 163, endPoint y: 223, distance: 6.5
click at [163, 229] on icon at bounding box center [163, 227] width 5 height 5
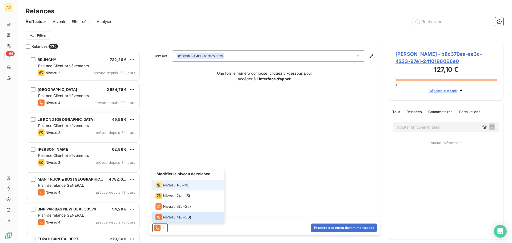
click at [169, 186] on span "Niveau 1" at bounding box center [170, 185] width 15 height 5
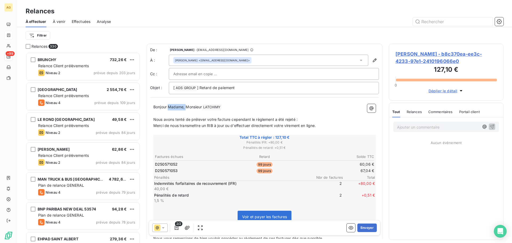
drag, startPoint x: 186, startPoint y: 107, endPoint x: 169, endPoint y: 106, distance: 16.5
click at [169, 106] on span "Bonjour Madame, Monsieur" at bounding box center [177, 107] width 49 height 5
click at [215, 120] on span "Nous avons tenté de prélever votre facture cependant le règlement a été rejeté :" at bounding box center [225, 119] width 144 height 5
click at [365, 229] on button "Envoyer" at bounding box center [367, 228] width 19 height 9
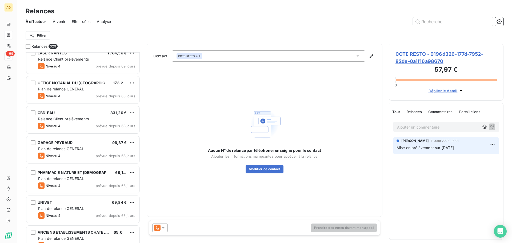
scroll to position [614, 0]
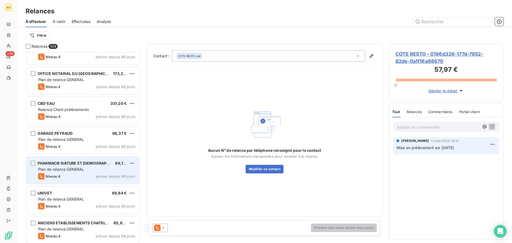
drag, startPoint x: 74, startPoint y: 173, endPoint x: 84, endPoint y: 172, distance: 9.4
click at [75, 172] on div "PHARMACIE NATURE ET [DEMOGRAPHIC_DATA] 69,14 € Plan de relance GENERAL [PERSON_…" at bounding box center [82, 170] width 113 height 27
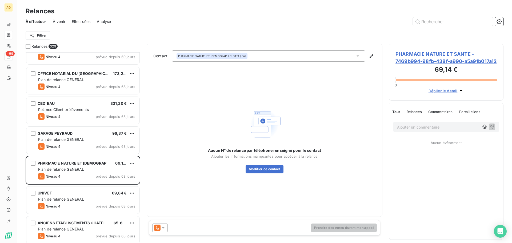
click at [431, 59] on span "PHARMACIE NATURE ET SANTE - 7469b994-98fb-438f-a990-a5a91b017a12" at bounding box center [446, 57] width 101 height 14
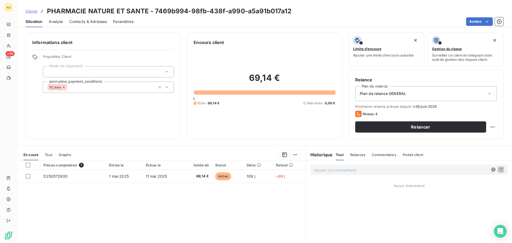
click at [386, 92] on span "Plan de relance GENERAL" at bounding box center [383, 93] width 46 height 5
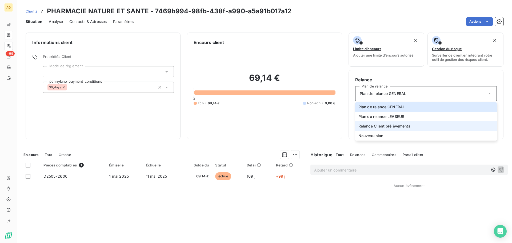
click at [375, 126] on span "Relance Client prélèvements" at bounding box center [385, 126] width 52 height 5
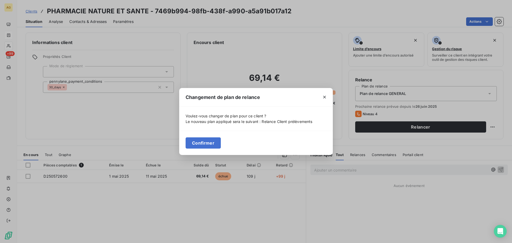
drag, startPoint x: 191, startPoint y: 144, endPoint x: 189, endPoint y: 140, distance: 4.8
click at [190, 142] on button "Confirmer" at bounding box center [203, 142] width 35 height 11
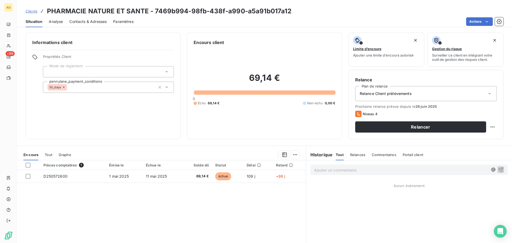
click at [115, 22] on span "Paramètres" at bounding box center [123, 21] width 21 height 5
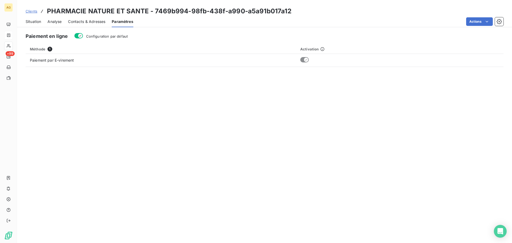
click at [90, 35] on span "Configuration par défaut" at bounding box center [107, 36] width 42 height 4
click at [83, 35] on button "Configuration par défaut" at bounding box center [78, 35] width 9 height 5
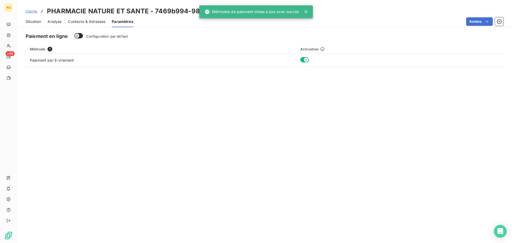
click at [92, 24] on span "Contacts & Adresses" at bounding box center [86, 21] width 37 height 5
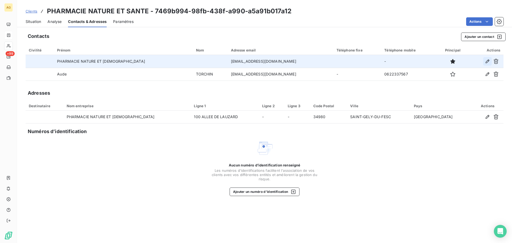
click at [485, 61] on button "button" at bounding box center [488, 61] width 9 height 9
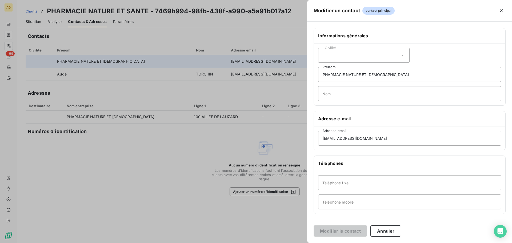
click at [374, 60] on div "Civilité" at bounding box center [364, 55] width 92 height 15
click at [342, 69] on span "Madame" at bounding box center [336, 68] width 14 height 5
drag, startPoint x: 387, startPoint y: 73, endPoint x: 317, endPoint y: 74, distance: 70.7
click at [317, 74] on div "Civilité Madame PHARMACIE NATURE ET SANTE Prénom Nom" at bounding box center [410, 74] width 192 height 62
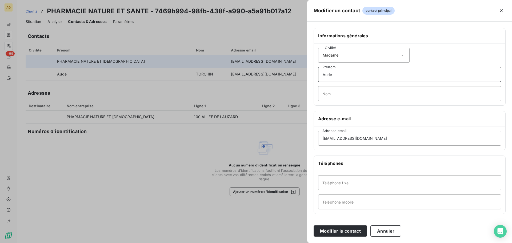
type input "Aude"
type input "TORCHIN"
click at [370, 181] on input "Téléphone fixe" at bounding box center [409, 182] width 183 height 15
paste input "0446784255"
type input "0446784255"
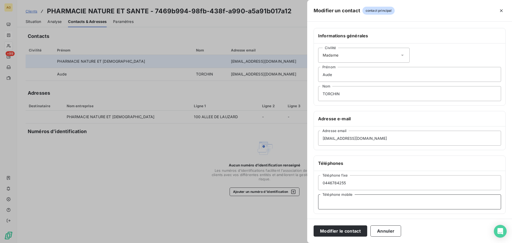
click at [346, 203] on input "Téléphone mobile" at bounding box center [409, 202] width 183 height 15
paste input "0622337567"
type input "0622337567"
drag, startPoint x: 342, startPoint y: 233, endPoint x: 321, endPoint y: 223, distance: 23.0
click at [340, 232] on button "Modifier le contact" at bounding box center [341, 230] width 54 height 11
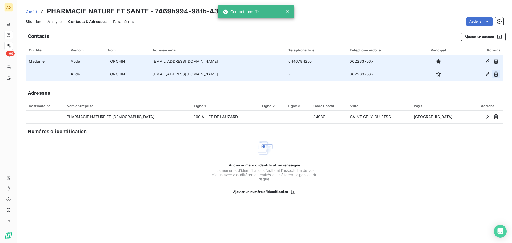
click at [494, 75] on icon "button" at bounding box center [496, 74] width 5 height 5
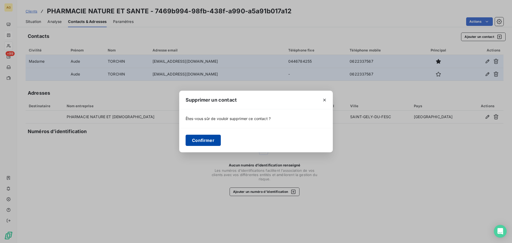
click at [193, 140] on button "Confirmer" at bounding box center [203, 140] width 35 height 11
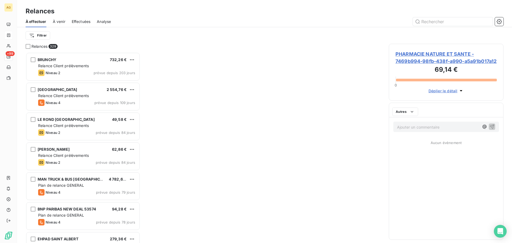
scroll to position [187, 111]
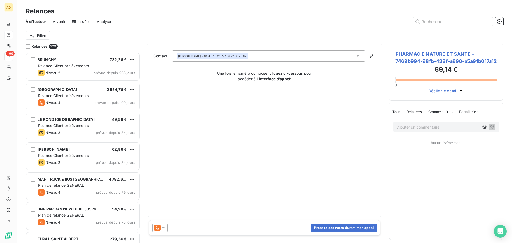
click at [163, 229] on icon at bounding box center [163, 227] width 5 height 5
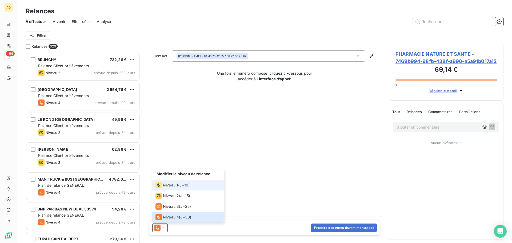
click at [156, 185] on icon at bounding box center [159, 185] width 6 height 6
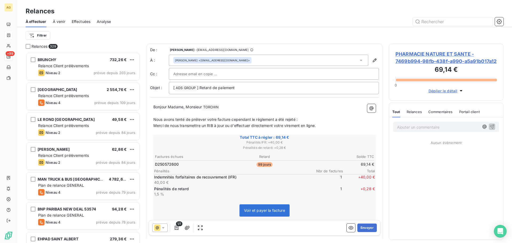
click at [201, 113] on p "﻿" at bounding box center [264, 113] width 223 height 6
drag, startPoint x: 203, startPoint y: 107, endPoint x: 185, endPoint y: 109, distance: 17.7
click at [185, 109] on span "Bonjour Madame, Monsieur" at bounding box center [177, 107] width 49 height 5
drag, startPoint x: 368, startPoint y: 227, endPoint x: 355, endPoint y: 224, distance: 14.0
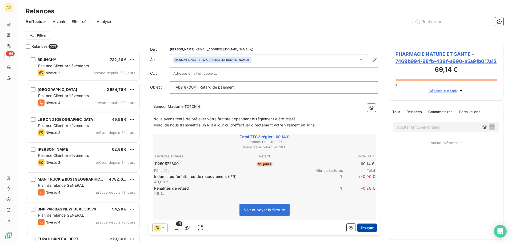
click at [358, 224] on button "Envoyer" at bounding box center [367, 228] width 19 height 9
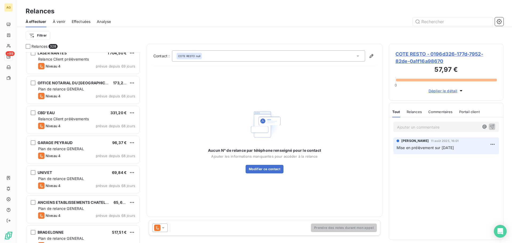
scroll to position [614, 0]
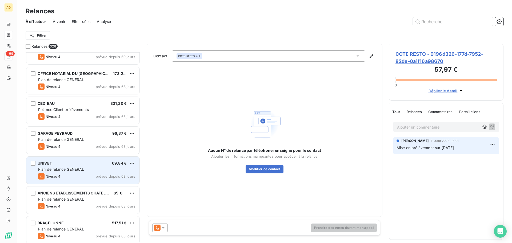
click at [95, 176] on div "Niveau 4 prévue depuis 68 jours" at bounding box center [86, 176] width 97 height 6
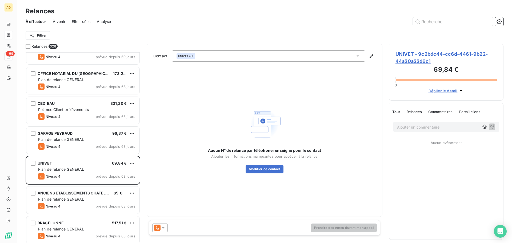
click at [414, 56] on span "UNIVET - 9c2bdc44-cc6d-4461-9b22-44a20a22d6c1" at bounding box center [446, 57] width 101 height 14
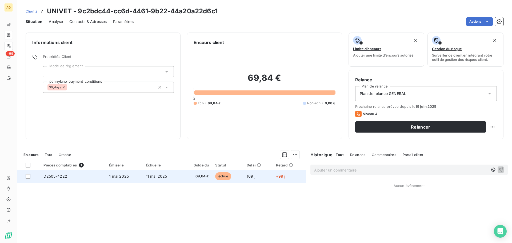
click at [152, 177] on span "11 mai 2025" at bounding box center [156, 176] width 21 height 5
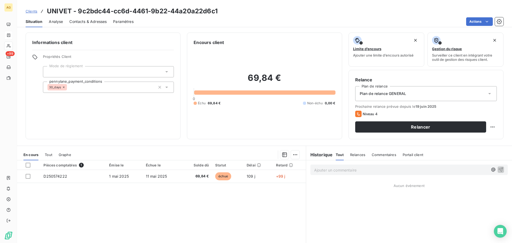
click at [367, 92] on span "Plan de relance GENERAL" at bounding box center [383, 93] width 46 height 5
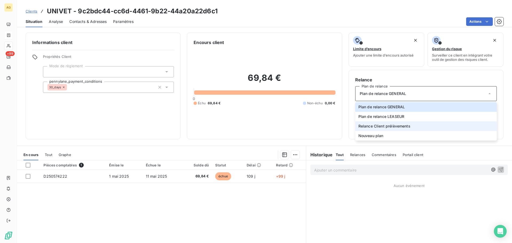
click at [373, 125] on span "Relance Client prélèvements" at bounding box center [385, 126] width 52 height 5
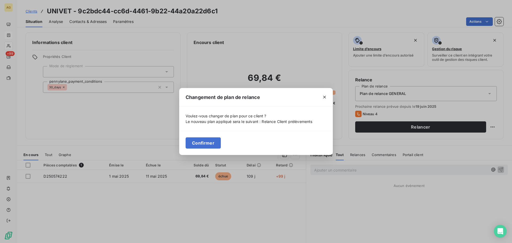
drag, startPoint x: 199, startPoint y: 147, endPoint x: 201, endPoint y: 146, distance: 2.8
click at [199, 146] on button "Confirmer" at bounding box center [203, 142] width 35 height 11
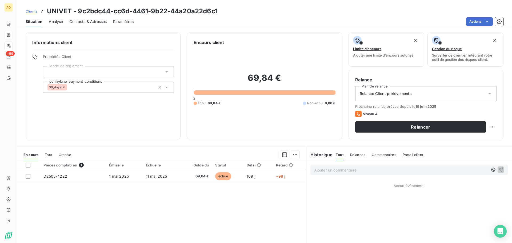
click at [126, 22] on span "Paramètres" at bounding box center [123, 21] width 21 height 5
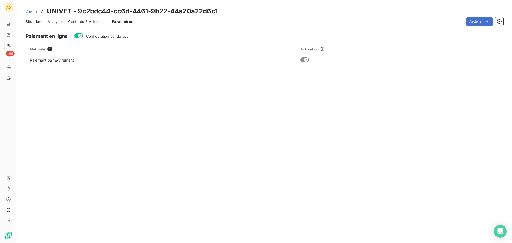
click at [111, 37] on span "Configuration par défaut" at bounding box center [107, 36] width 42 height 4
click at [83, 37] on button "Configuration par défaut" at bounding box center [78, 35] width 9 height 5
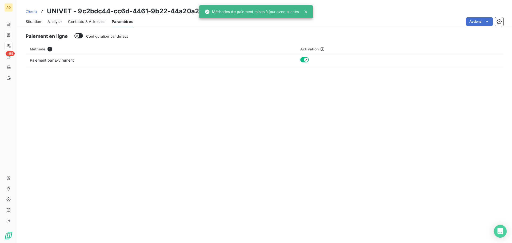
click at [96, 23] on span "Contacts & Adresses" at bounding box center [86, 21] width 37 height 5
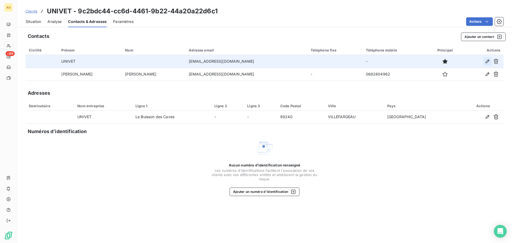
click at [487, 61] on icon "button" at bounding box center [488, 62] width 4 height 4
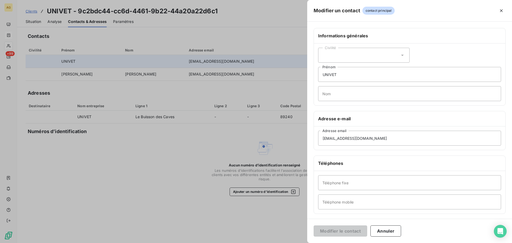
click at [370, 58] on div "Civilité" at bounding box center [364, 55] width 92 height 15
click at [346, 76] on li "Monsieur" at bounding box center [364, 78] width 92 height 10
drag, startPoint x: 349, startPoint y: 74, endPoint x: 335, endPoint y: 75, distance: 13.9
click at [315, 75] on div "Civilité Monsieur UNIVET Prénom Nom" at bounding box center [410, 74] width 192 height 62
type input "[PERSON_NAME]"
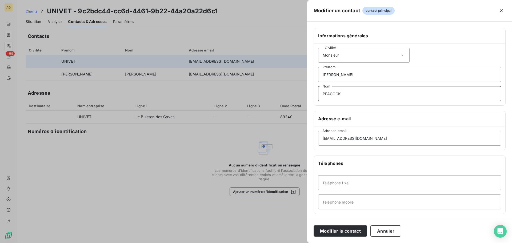
type input "PEACOCK"
click at [363, 190] on div "Téléphone fixe Téléphone mobile" at bounding box center [410, 192] width 192 height 43
click at [366, 184] on input "Téléphone fixe" at bounding box center [409, 182] width 183 height 15
paste input "0386412900"
type input "0386412900"
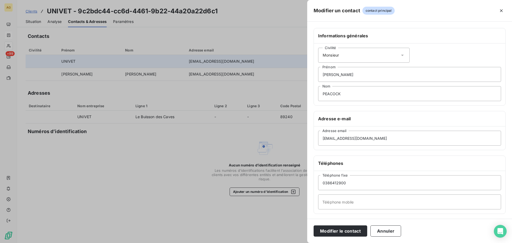
click at [355, 210] on div "[PHONE_NUMBER] Téléphone fixe Téléphone mobile" at bounding box center [410, 192] width 192 height 43
drag, startPoint x: 365, startPoint y: 204, endPoint x: 354, endPoint y: 206, distance: 10.7
click at [363, 204] on input "Téléphone mobile" at bounding box center [409, 202] width 183 height 15
paste input "0764210284"
type input "0764210284"
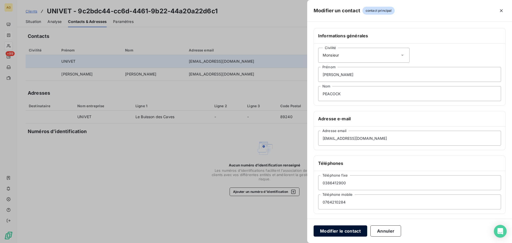
click at [351, 230] on button "Modifier le contact" at bounding box center [341, 230] width 54 height 11
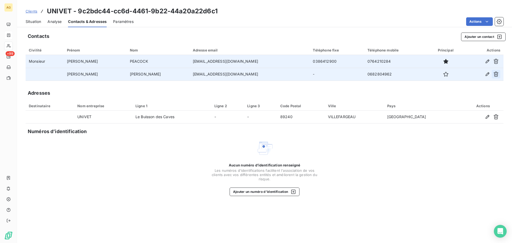
click at [497, 73] on icon "button" at bounding box center [496, 74] width 5 height 5
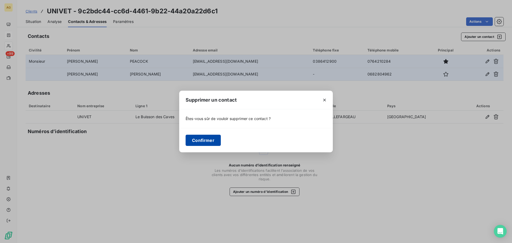
click at [215, 145] on button "Confirmer" at bounding box center [203, 140] width 35 height 11
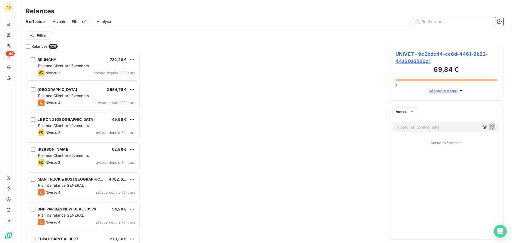
scroll to position [187, 111]
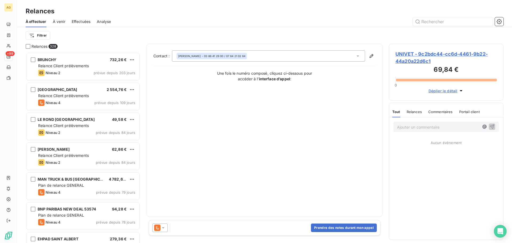
click at [163, 231] on div at bounding box center [159, 228] width 15 height 9
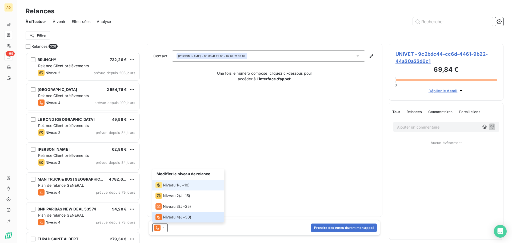
click at [172, 185] on span "Niveau 1" at bounding box center [170, 185] width 15 height 5
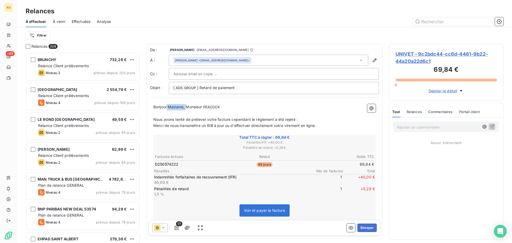
drag, startPoint x: 187, startPoint y: 110, endPoint x: 168, endPoint y: 105, distance: 20.1
click at [168, 105] on p "Bonjour Madame, Monsieur [PERSON_NAME] ﻿ ﻿" at bounding box center [264, 107] width 223 height 6
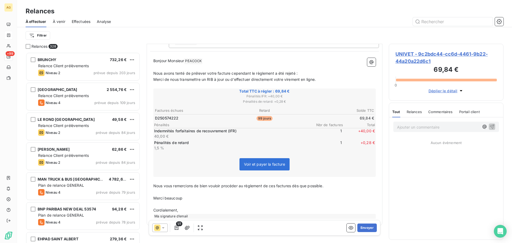
scroll to position [55, 0]
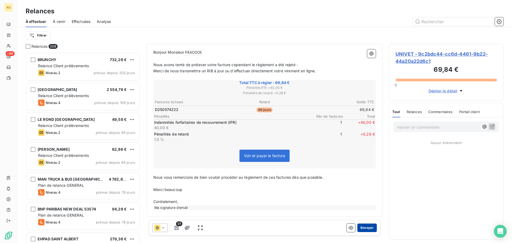
click at [359, 224] on button "Envoyer" at bounding box center [367, 228] width 19 height 9
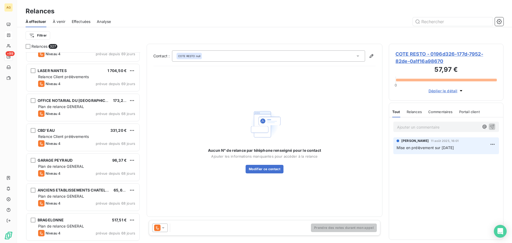
scroll to position [587, 0]
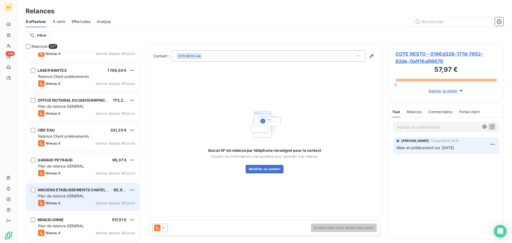
click at [92, 194] on div "Plan de relance GENERAL" at bounding box center [86, 195] width 97 height 5
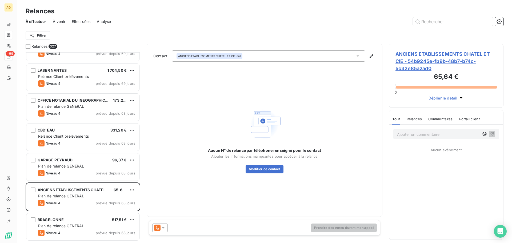
click at [429, 62] on span "ANCIENS ETABLISSEMENTS CHATEL ET CIE - 54b9245e-fb9b-48b7-b74c-5c32e85a2ad0" at bounding box center [446, 61] width 101 height 22
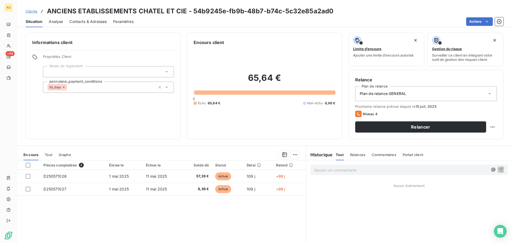
click at [388, 93] on span "Plan de relance GENERAL" at bounding box center [383, 93] width 46 height 5
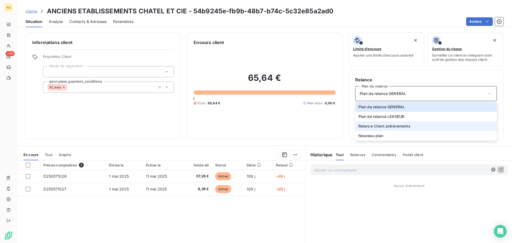
click at [378, 126] on span "Relance Client prélèvements" at bounding box center [385, 126] width 52 height 5
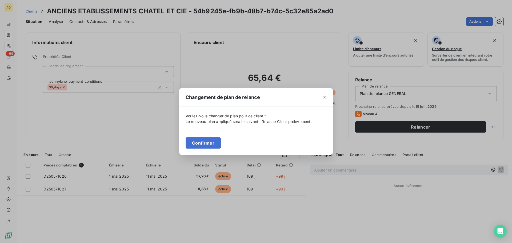
click at [190, 144] on button "Confirmer" at bounding box center [203, 142] width 35 height 11
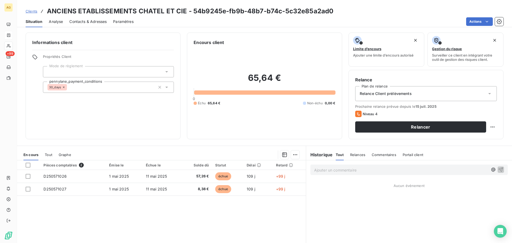
click at [124, 23] on span "Paramètres" at bounding box center [123, 21] width 21 height 5
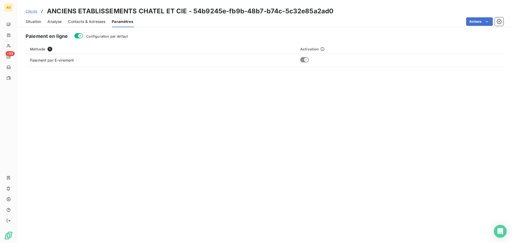
click at [115, 38] on span "Configuration par défaut" at bounding box center [107, 36] width 42 height 4
click at [83, 38] on button "Configuration par défaut" at bounding box center [78, 35] width 9 height 5
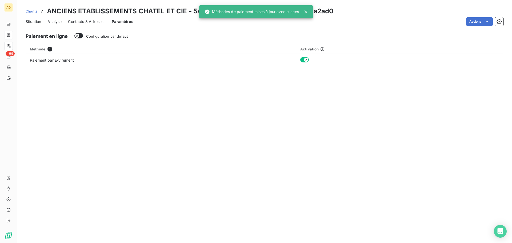
click at [83, 22] on span "Contacts & Adresses" at bounding box center [86, 21] width 37 height 5
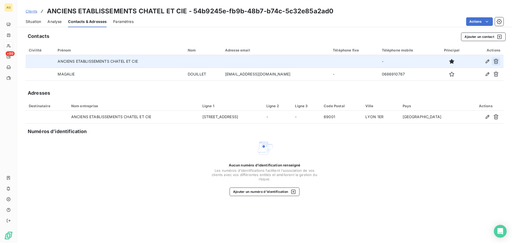
click at [497, 62] on icon "button" at bounding box center [496, 61] width 5 height 5
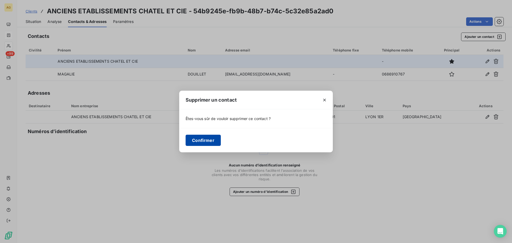
click at [207, 142] on button "Confirmer" at bounding box center [203, 140] width 35 height 11
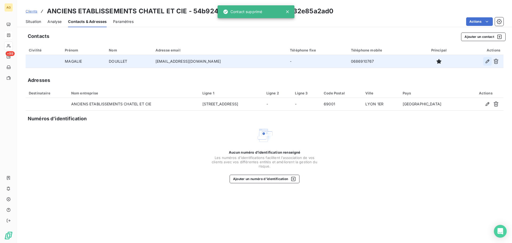
click at [485, 60] on icon "button" at bounding box center [487, 61] width 5 height 5
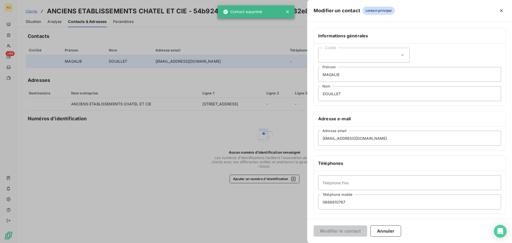
drag, startPoint x: 377, startPoint y: 55, endPoint x: 359, endPoint y: 62, distance: 19.3
click at [375, 55] on div "Civilité" at bounding box center [364, 55] width 92 height 15
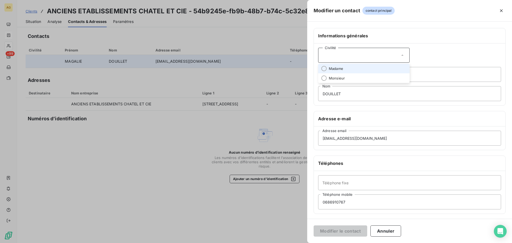
click at [346, 68] on li "Madame" at bounding box center [364, 69] width 92 height 10
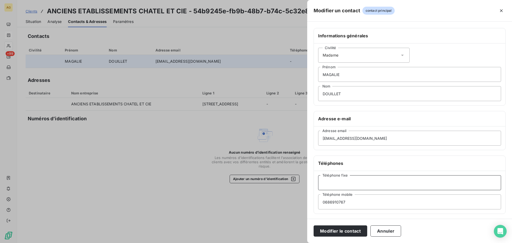
click at [431, 183] on input "Téléphone fixe" at bounding box center [409, 182] width 183 height 15
paste input "0474931773"
type input "0474931773"
click at [343, 233] on button "Modifier le contact" at bounding box center [341, 230] width 54 height 11
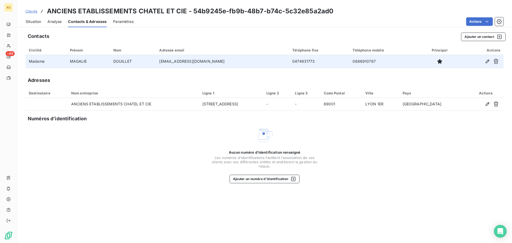
click at [30, 23] on span "Situation" at bounding box center [33, 21] width 15 height 5
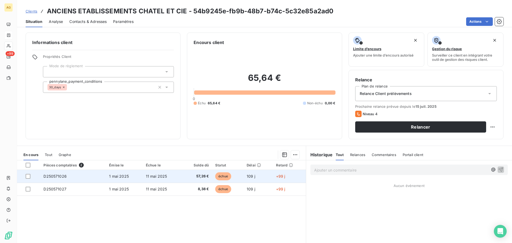
click at [138, 175] on td "1 mai 2025" at bounding box center [124, 176] width 37 height 13
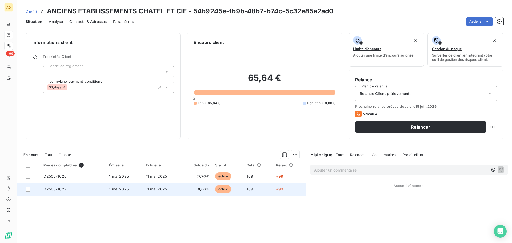
click at [158, 184] on td "11 mai 2025" at bounding box center [162, 189] width 39 height 13
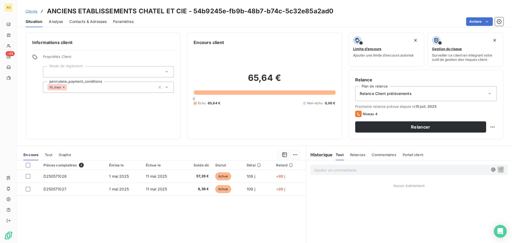
click at [85, 22] on span "Contacts & Adresses" at bounding box center [87, 21] width 37 height 5
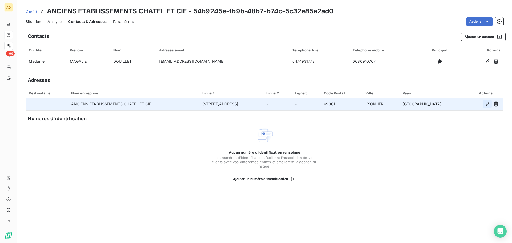
click at [486, 103] on icon "button" at bounding box center [487, 103] width 5 height 5
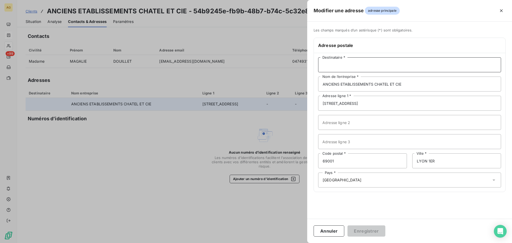
click at [382, 65] on input "Destinataire *" at bounding box center [409, 64] width 183 height 15
type input "[PERSON_NAME]"
drag, startPoint x: 386, startPoint y: 105, endPoint x: 279, endPoint y: 113, distance: 107.6
click at [274, 243] on div "Modifier une adresse adresse principale Les champs marqués d’un [DEMOGRAPHIC_DA…" at bounding box center [256, 243] width 512 height 0
paste input "[STREET_ADDRESS]"
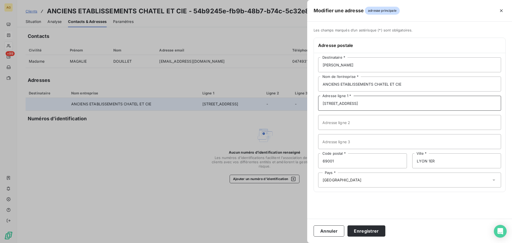
drag, startPoint x: 355, startPoint y: 109, endPoint x: 355, endPoint y: 105, distance: 3.7
type input "[STREET_ADDRESS]"
drag, startPoint x: 355, startPoint y: 167, endPoint x: 410, endPoint y: 146, distance: 59.2
click at [312, 167] on div "Les champs marqués d’un astérisque (*) sont obligatoires. Adresse postale [PERS…" at bounding box center [409, 113] width 205 height 171
type input "38300"
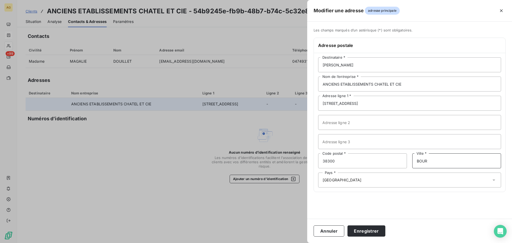
type input "BOURGOIN JALLIEU"
click at [364, 231] on button "Enregistrer" at bounding box center [367, 230] width 38 height 11
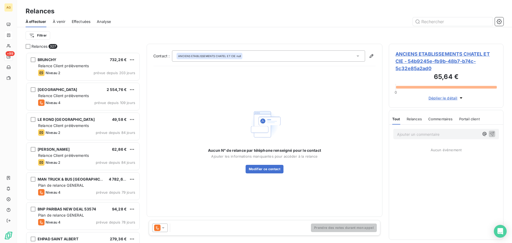
scroll to position [187, 111]
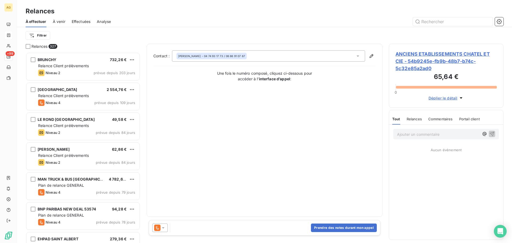
click at [162, 226] on icon at bounding box center [163, 227] width 5 height 5
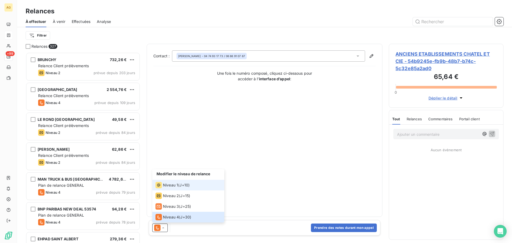
click at [171, 182] on li "Niveau 1 ( J+10 )" at bounding box center [188, 185] width 72 height 11
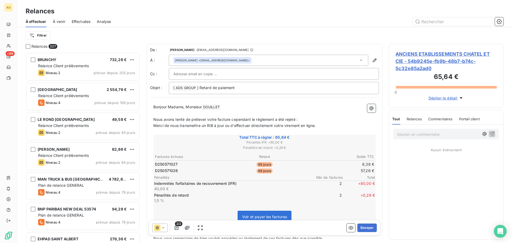
click at [220, 119] on span "Nous avons tenté de prélever votre facture cependant le règlement a été rejeté :" at bounding box center [225, 119] width 144 height 5
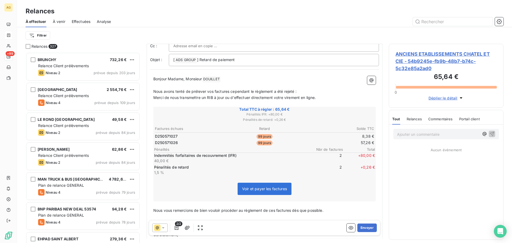
scroll to position [54, 0]
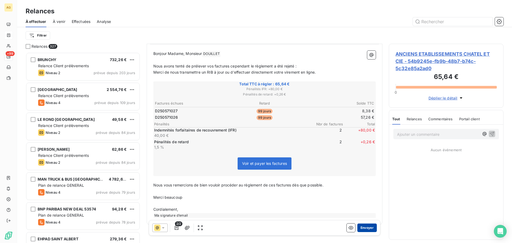
drag, startPoint x: 367, startPoint y: 229, endPoint x: 363, endPoint y: 228, distance: 4.4
click at [363, 228] on button "Envoyer" at bounding box center [367, 228] width 19 height 9
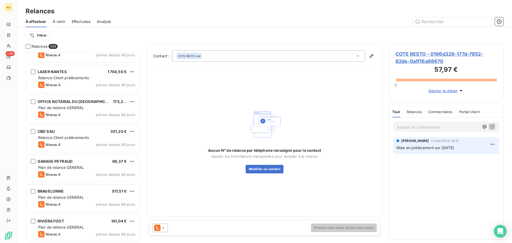
scroll to position [587, 0]
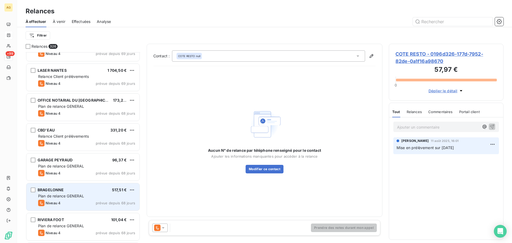
click at [85, 202] on div "Niveau 4 prévue depuis 68 jours" at bounding box center [86, 203] width 97 height 6
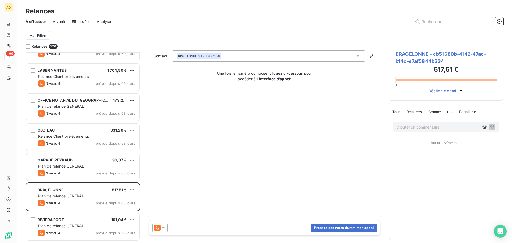
click at [414, 60] on span "BRAGELONNE - cb51680b-4142-47ac-b14c-e7af5844b334" at bounding box center [446, 57] width 101 height 14
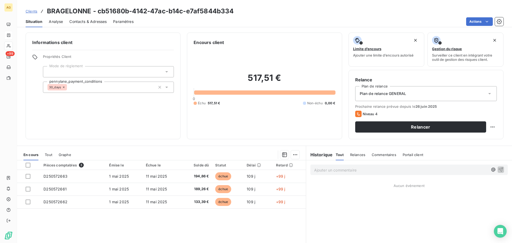
click at [411, 90] on div "Plan de relance GENERAL" at bounding box center [426, 93] width 142 height 15
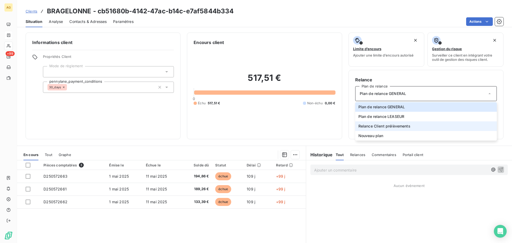
click at [394, 126] on span "Relance Client prélèvements" at bounding box center [385, 126] width 52 height 5
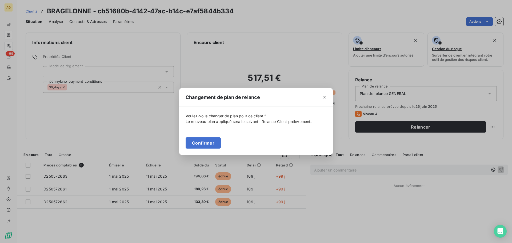
drag, startPoint x: 201, startPoint y: 145, endPoint x: 138, endPoint y: 92, distance: 81.9
click at [200, 144] on button "Confirmer" at bounding box center [203, 142] width 35 height 11
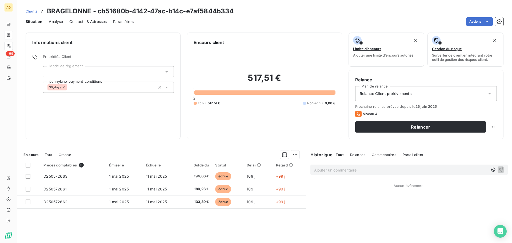
click at [117, 22] on span "Paramètres" at bounding box center [123, 21] width 21 height 5
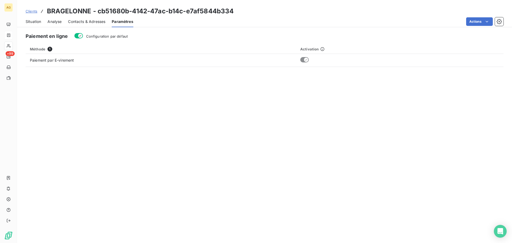
drag, startPoint x: 118, startPoint y: 35, endPoint x: 95, endPoint y: 33, distance: 23.6
click at [117, 35] on span "Configuration par défaut" at bounding box center [107, 36] width 42 height 4
click at [94, 36] on span "Configuration par défaut" at bounding box center [107, 36] width 42 height 4
click at [83, 36] on button "Configuration par défaut" at bounding box center [78, 35] width 9 height 5
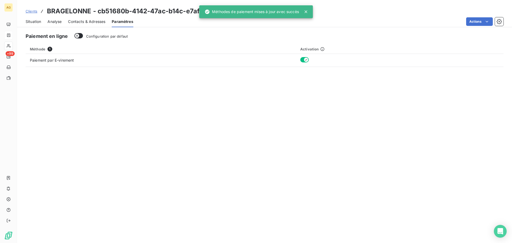
click at [83, 23] on span "Contacts & Adresses" at bounding box center [86, 21] width 37 height 5
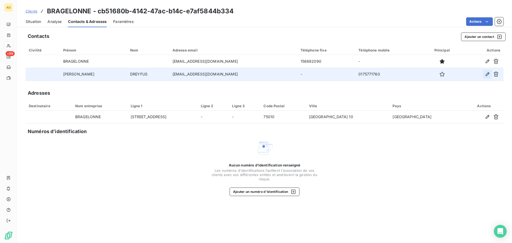
click at [485, 74] on button "button" at bounding box center [488, 74] width 9 height 9
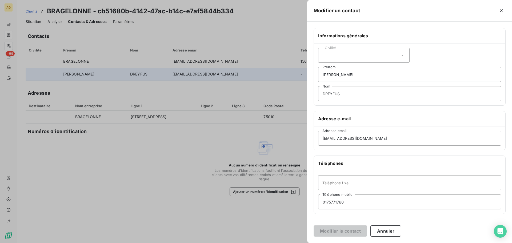
click at [333, 55] on div "Civilité" at bounding box center [364, 55] width 92 height 15
click at [333, 79] on span "Monsieur" at bounding box center [337, 78] width 16 height 5
click at [364, 182] on input "Téléphone fixe" at bounding box center [409, 182] width 183 height 15
paste input "0156882090"
type input "0156882090"
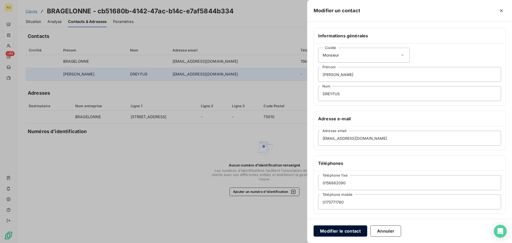
drag, startPoint x: 341, startPoint y: 232, endPoint x: 275, endPoint y: 215, distance: 68.1
click at [339, 231] on button "Modifier le contact" at bounding box center [341, 230] width 54 height 11
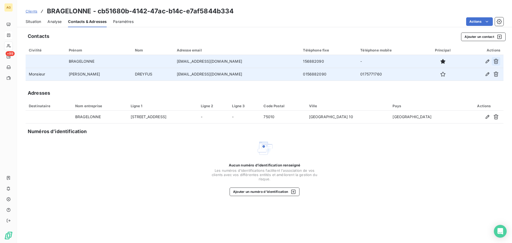
click at [494, 61] on icon "button" at bounding box center [496, 61] width 5 height 5
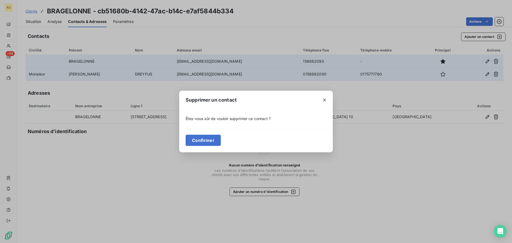
click at [201, 150] on div "Confirmer" at bounding box center [256, 140] width 154 height 24
click at [203, 138] on button "Confirmer" at bounding box center [203, 140] width 35 height 11
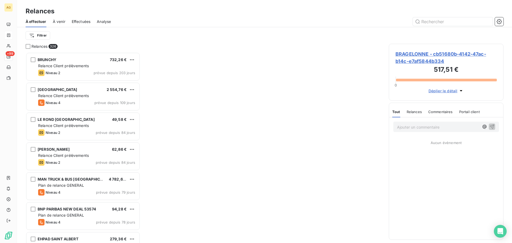
scroll to position [187, 111]
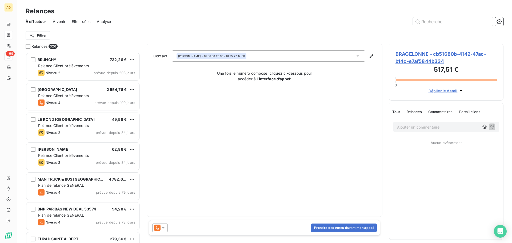
click at [165, 229] on icon at bounding box center [163, 227] width 5 height 5
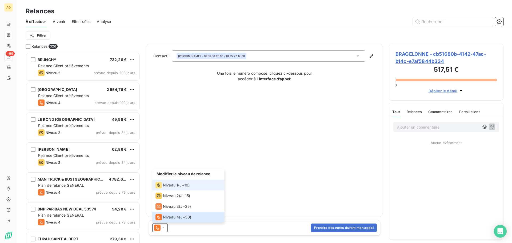
click at [161, 187] on icon at bounding box center [159, 185] width 6 height 6
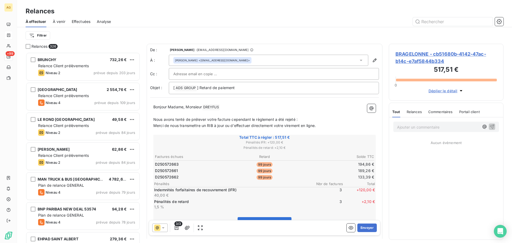
click at [192, 109] on p "Bonjour Madame, Monsieur [PERSON_NAME] ﻿ ﻿" at bounding box center [264, 107] width 223 height 6
drag, startPoint x: 185, startPoint y: 108, endPoint x: 168, endPoint y: 107, distance: 16.8
click at [168, 107] on span "Bonjour Madame, Monsieur" at bounding box center [177, 107] width 49 height 5
click at [212, 120] on span "Nous avons tenté de prélever votre facture cependant le règlement a été rejeté :" at bounding box center [225, 119] width 144 height 5
click at [362, 227] on button "Envoyer" at bounding box center [367, 228] width 19 height 9
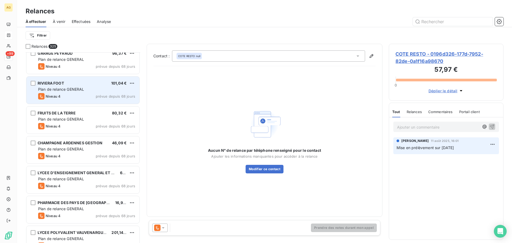
scroll to position [667, 0]
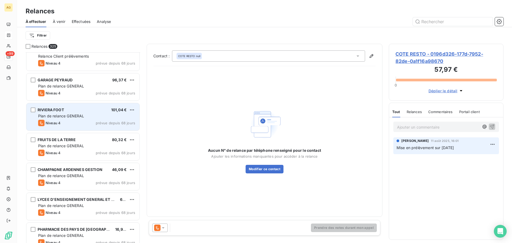
click at [84, 116] on span "Plan de relance GENERAL" at bounding box center [61, 116] width 46 height 5
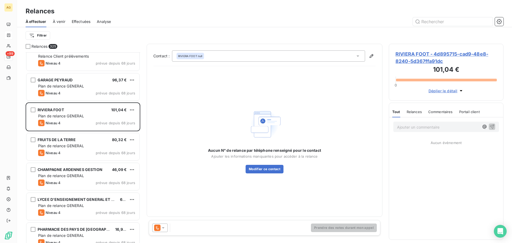
click at [428, 59] on span "RIVIERA FOOT - 4d895715-cad9-48e8-8240-5d367ffa91dc" at bounding box center [446, 57] width 101 height 14
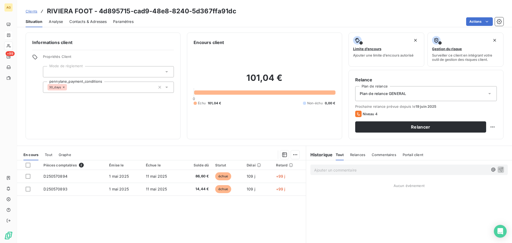
click at [127, 23] on span "Paramètres" at bounding box center [123, 21] width 21 height 5
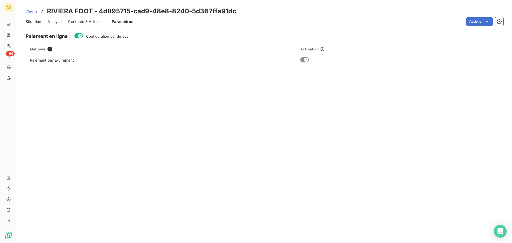
click at [113, 37] on span "Configuration par défaut" at bounding box center [107, 36] width 42 height 4
click at [83, 37] on button "Configuration par défaut" at bounding box center [78, 35] width 9 height 5
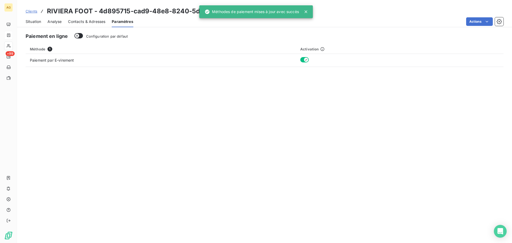
click at [79, 22] on span "Contacts & Adresses" at bounding box center [86, 21] width 37 height 5
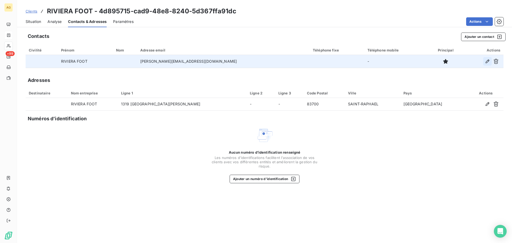
click at [488, 59] on icon "button" at bounding box center [487, 61] width 5 height 5
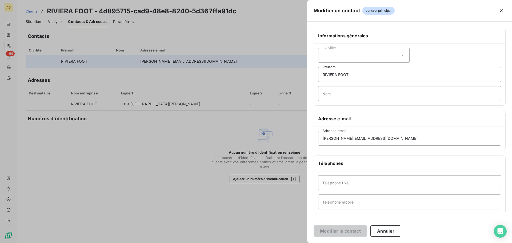
drag, startPoint x: 374, startPoint y: 50, endPoint x: 371, endPoint y: 54, distance: 4.8
click at [372, 51] on div "Civilité" at bounding box center [364, 55] width 92 height 15
click at [338, 78] on span "Monsieur" at bounding box center [337, 78] width 16 height 5
click at [347, 74] on input "RIVIERA FOOT" at bounding box center [409, 74] width 183 height 15
drag, startPoint x: 339, startPoint y: 73, endPoint x: 320, endPoint y: 77, distance: 19.2
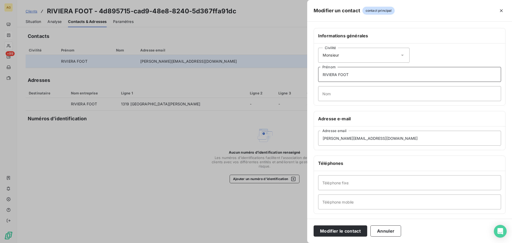
click at [320, 77] on input "RIVIERA FOOT" at bounding box center [409, 74] width 183 height 15
type input "[PERSON_NAME]"
type input "SABY"
click at [340, 187] on input "Téléphone fixe" at bounding box center [409, 182] width 183 height 15
paste input "0494552822"
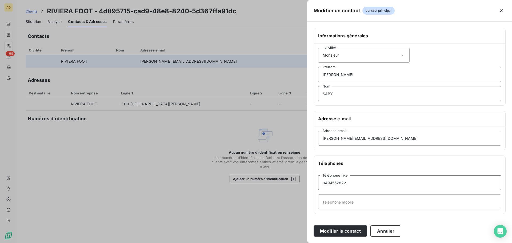
type input "0494552822"
drag, startPoint x: 353, startPoint y: 199, endPoint x: 351, endPoint y: 201, distance: 3.8
click at [352, 200] on input "Téléphone mobile" at bounding box center [409, 202] width 183 height 15
paste input "0680356806"
type input "0680356806"
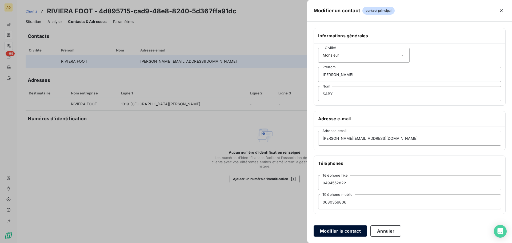
drag, startPoint x: 354, startPoint y: 230, endPoint x: 347, endPoint y: 229, distance: 7.0
click at [354, 230] on button "Modifier le contact" at bounding box center [341, 230] width 54 height 11
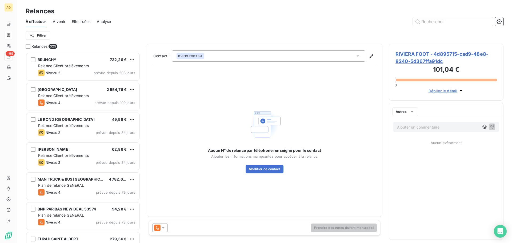
scroll to position [187, 111]
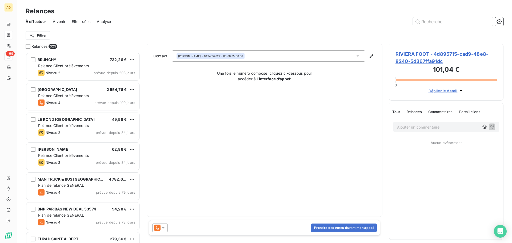
click at [413, 58] on span "RIVIERA FOOT - 4d895715-cad9-48e8-8240-5d367ffa91dc" at bounding box center [446, 57] width 101 height 14
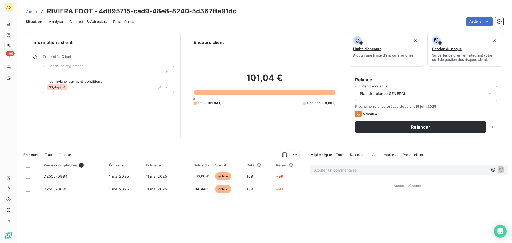
click at [116, 19] on span "Paramètres" at bounding box center [123, 21] width 21 height 5
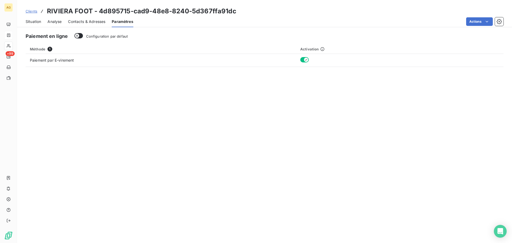
click at [30, 20] on span "Situation" at bounding box center [33, 21] width 15 height 5
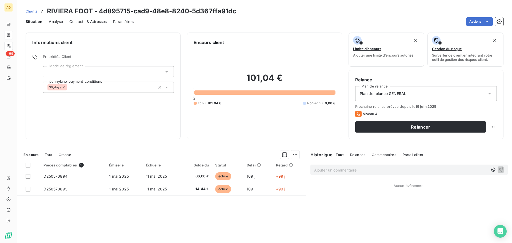
click at [407, 96] on div "Plan de relance GENERAL" at bounding box center [426, 93] width 142 height 15
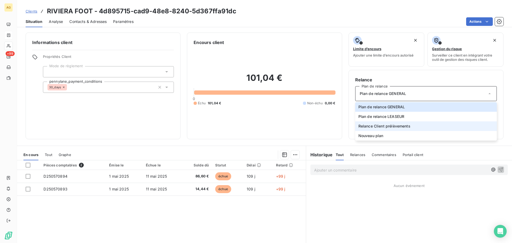
click at [398, 125] on span "Relance Client prélèvements" at bounding box center [385, 126] width 52 height 5
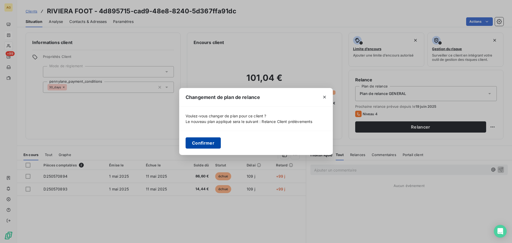
click at [198, 146] on button "Confirmer" at bounding box center [203, 142] width 35 height 11
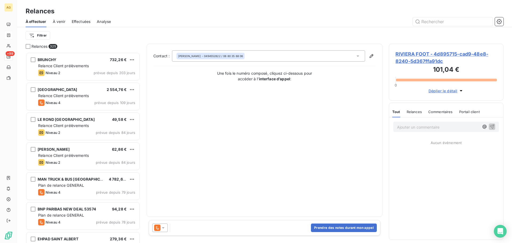
scroll to position [187, 111]
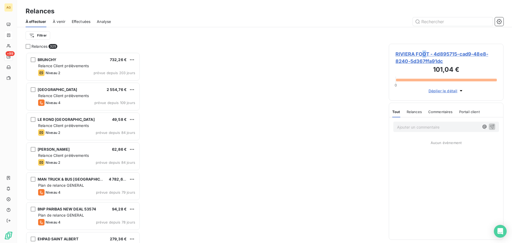
click at [425, 54] on span "RIVIERA FOOT - 4d895715-cad9-48e8-8240-5d367ffa91dc" at bounding box center [446, 57] width 101 height 14
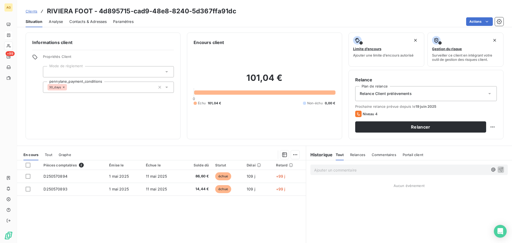
click at [121, 19] on span "Paramètres" at bounding box center [123, 21] width 21 height 5
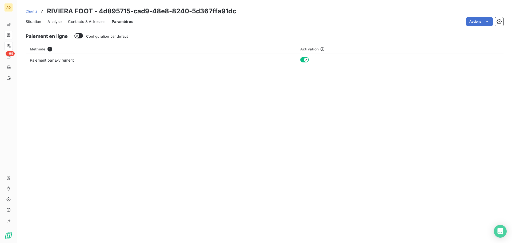
click at [105, 37] on span "Configuration par défaut" at bounding box center [107, 36] width 42 height 4
click at [83, 37] on button "Configuration par défaut" at bounding box center [78, 35] width 9 height 5
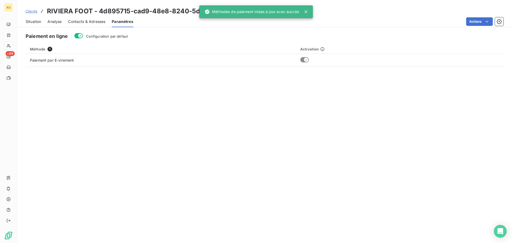
click at [105, 37] on span "Configuration par défaut" at bounding box center [107, 36] width 42 height 4
click at [83, 37] on button "Configuration par défaut" at bounding box center [78, 35] width 9 height 5
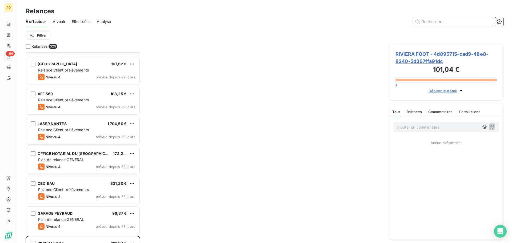
scroll to position [561, 0]
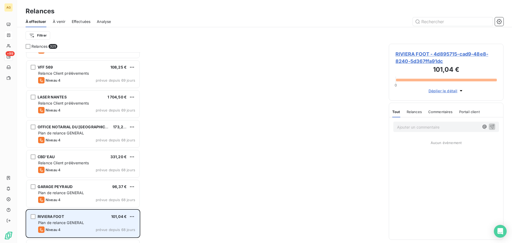
click at [59, 218] on span "RIVIERA FOOT" at bounding box center [51, 216] width 26 height 5
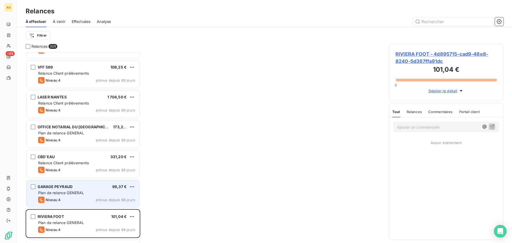
click at [68, 197] on div "Niveau 4 prévue depuis 68 jours" at bounding box center [86, 200] width 97 height 6
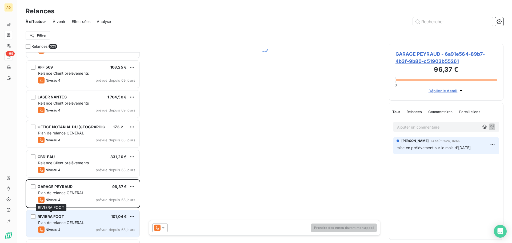
click at [62, 219] on div "RIVIERA FOOT" at bounding box center [51, 216] width 26 height 5
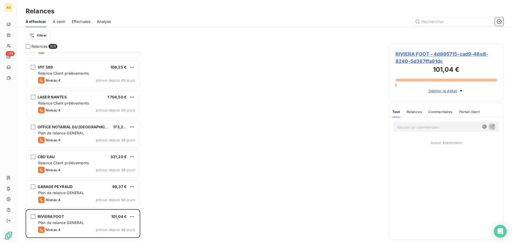
click at [420, 110] on span "Relances" at bounding box center [414, 112] width 15 height 4
click at [405, 57] on span "RIVIERA FOOT - 4d895715-cad9-48e8-8240-5d367ffa91dc" at bounding box center [446, 57] width 101 height 14
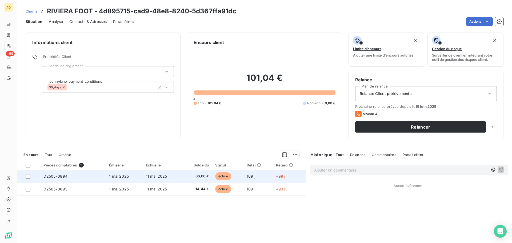
click at [164, 173] on td "11 mai 2025" at bounding box center [162, 176] width 39 height 13
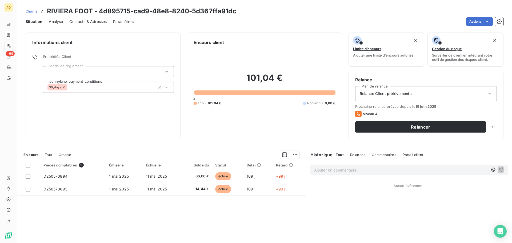
click at [405, 96] on div "Relance Client prélèvements" at bounding box center [426, 93] width 142 height 15
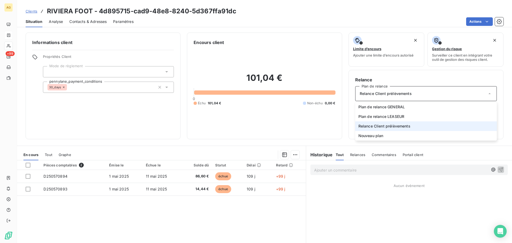
click at [397, 126] on span "Relance Client prélèvements" at bounding box center [385, 126] width 52 height 5
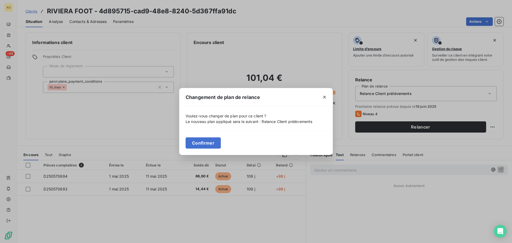
drag, startPoint x: 201, startPoint y: 145, endPoint x: 175, endPoint y: 113, distance: 41.3
click at [201, 145] on button "Confirmer" at bounding box center [203, 142] width 35 height 11
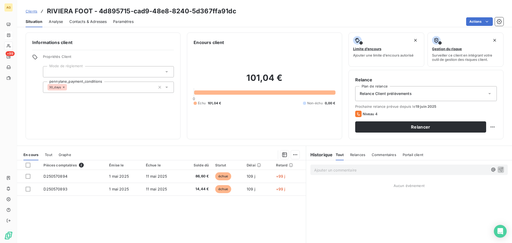
drag, startPoint x: 123, startPoint y: 21, endPoint x: 117, endPoint y: 24, distance: 6.8
click at [121, 22] on span "Paramètres" at bounding box center [123, 21] width 21 height 5
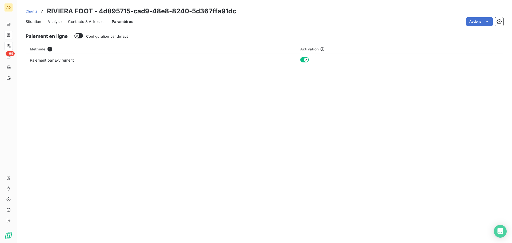
click at [92, 22] on span "Contacts & Adresses" at bounding box center [86, 21] width 37 height 5
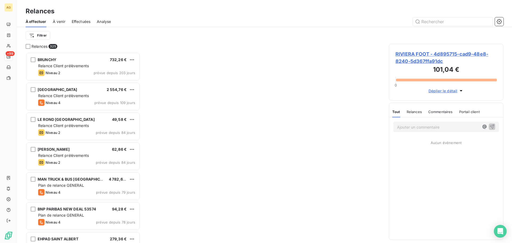
scroll to position [187, 111]
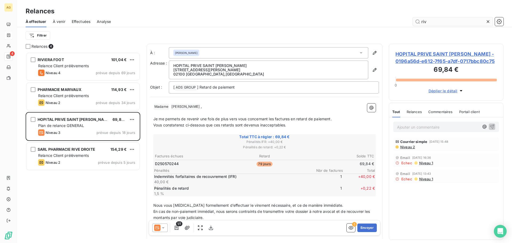
scroll to position [187, 111]
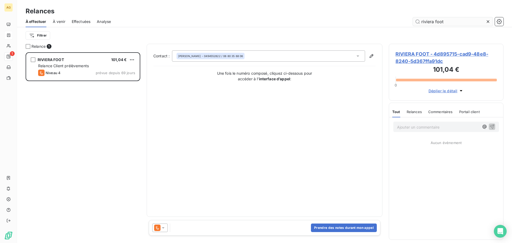
scroll to position [187, 111]
type input "riviera foot"
click at [162, 229] on icon at bounding box center [163, 227] width 5 height 5
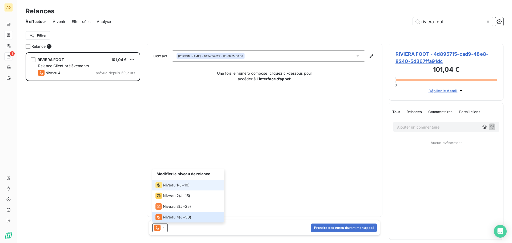
click at [170, 184] on span "Niveau 1" at bounding box center [170, 185] width 15 height 5
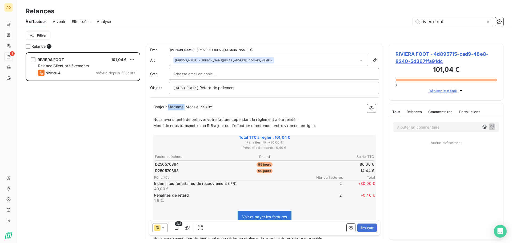
drag, startPoint x: 185, startPoint y: 108, endPoint x: 170, endPoint y: 108, distance: 15.2
click at [170, 108] on span "Bonjour Madame, Monsieur" at bounding box center [177, 107] width 49 height 5
drag, startPoint x: 216, startPoint y: 119, endPoint x: 218, endPoint y: 117, distance: 3.2
click at [215, 119] on span "Nous avons tenté de prélever votre facture cependant le règlement a été rejeté :" at bounding box center [225, 119] width 144 height 5
click at [367, 228] on button "Envoyer" at bounding box center [367, 228] width 19 height 9
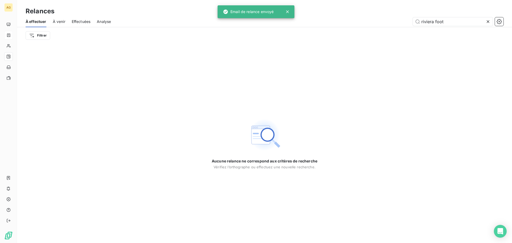
click at [488, 22] on icon at bounding box center [488, 21] width 5 height 5
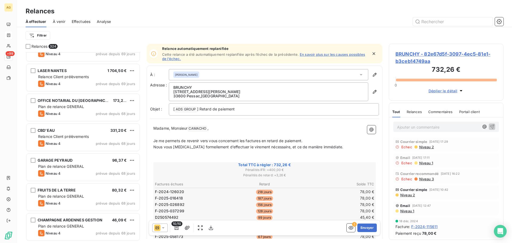
scroll to position [587, 0]
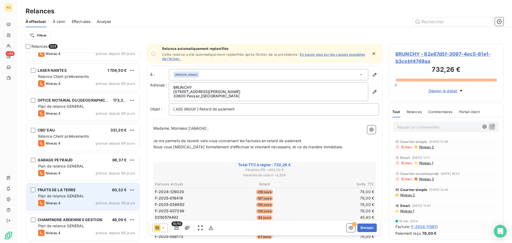
click at [82, 189] on div "FRUITS DE LA TERRE 80,32 €" at bounding box center [86, 190] width 97 height 5
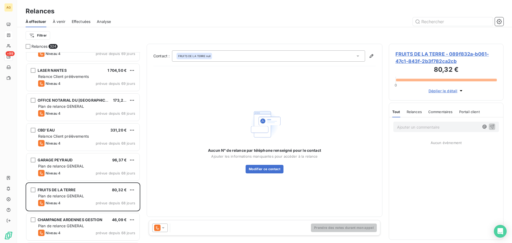
click at [417, 60] on span "FRUITS DE LA TERRE - 089f832a-b061-47c1-843f-2b3f782ca2cb" at bounding box center [446, 57] width 101 height 14
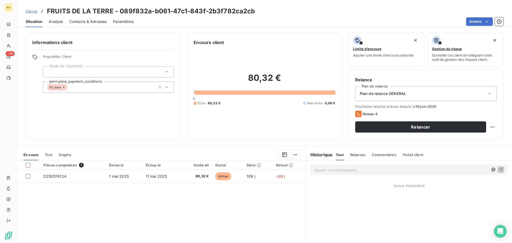
click at [379, 93] on span "Plan de relance GENERAL" at bounding box center [383, 93] width 46 height 5
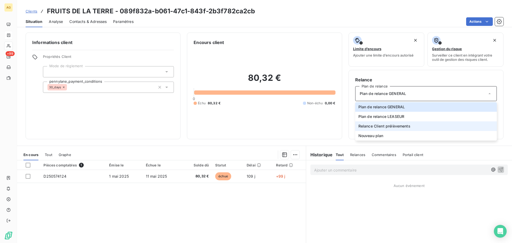
click at [378, 128] on span "Relance Client prélèvements" at bounding box center [385, 126] width 52 height 5
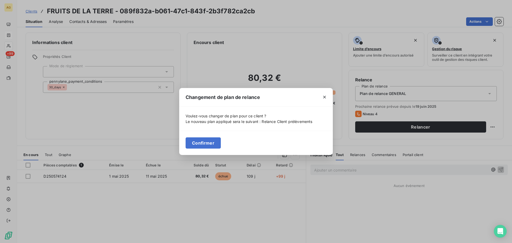
drag, startPoint x: 208, startPoint y: 141, endPoint x: 187, endPoint y: 116, distance: 32.6
click at [207, 140] on button "Confirmer" at bounding box center [203, 142] width 35 height 11
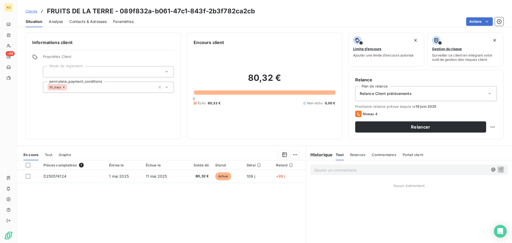
click at [125, 19] on span "Paramètres" at bounding box center [123, 21] width 21 height 5
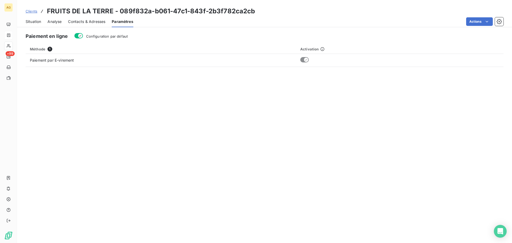
click at [102, 38] on label "Configuration par défaut" at bounding box center [107, 36] width 42 height 5
click at [83, 38] on button "Configuration par défaut" at bounding box center [78, 35] width 9 height 5
drag, startPoint x: 32, startPoint y: 21, endPoint x: 64, endPoint y: 24, distance: 32.7
click at [32, 21] on span "Situation" at bounding box center [33, 21] width 15 height 5
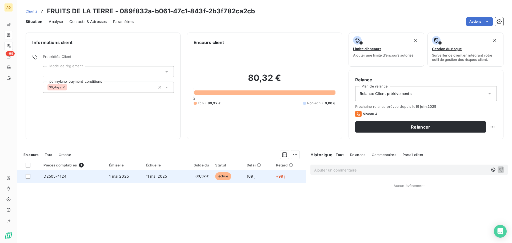
click at [177, 176] on td "11 mai 2025" at bounding box center [162, 176] width 39 height 13
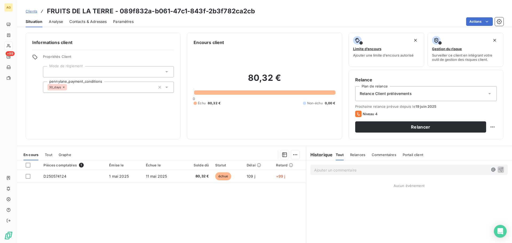
click at [96, 23] on span "Contacts & Adresses" at bounding box center [87, 21] width 37 height 5
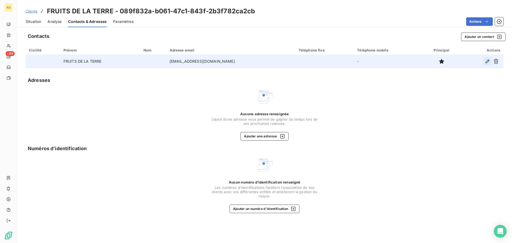
click at [487, 61] on icon "button" at bounding box center [487, 61] width 5 height 5
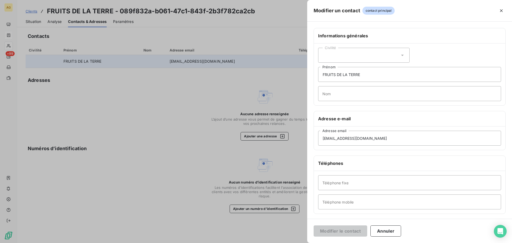
click at [374, 59] on div "Civilité" at bounding box center [364, 55] width 92 height 15
click at [341, 78] on span "Monsieur" at bounding box center [337, 78] width 16 height 5
drag, startPoint x: 373, startPoint y: 73, endPoint x: 309, endPoint y: 82, distance: 64.9
click at [309, 81] on div "Informations générales Civilité Monsieur FRUITS DE LA TERRE Prénom Nom Adresse …" at bounding box center [409, 146] width 205 height 237
type input "t"
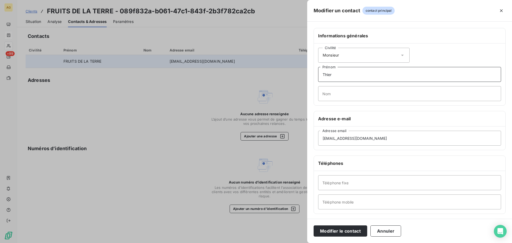
type input "[PERSON_NAME]"
click at [346, 96] on input "Nom" at bounding box center [409, 93] width 183 height 15
type input "LAPORTE"
drag, startPoint x: 332, startPoint y: 197, endPoint x: 339, endPoint y: 197, distance: 6.7
click at [333, 197] on input "Téléphone mobile" at bounding box center [409, 202] width 183 height 15
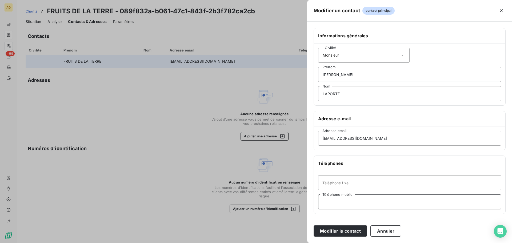
paste input "0607646362"
type input "0607646362"
click at [338, 227] on button "Modifier le contact" at bounding box center [341, 230] width 54 height 11
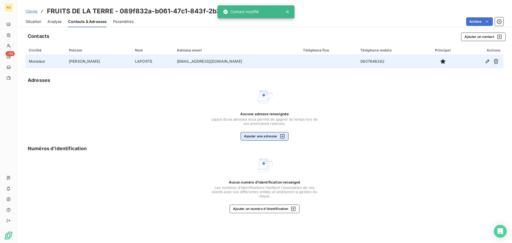
click at [253, 137] on button "Ajouter une adresse" at bounding box center [265, 136] width 48 height 9
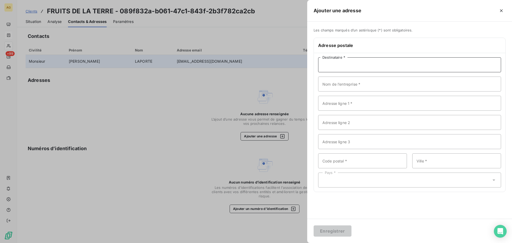
click at [404, 66] on input "Destinataire *" at bounding box center [409, 64] width 183 height 15
type input "M. [PERSON_NAME]"
click at [361, 86] on input "Nom de l’entreprise *" at bounding box center [409, 84] width 183 height 15
type input "SARL FRUITS DE LA TERRE"
paste input "nzi de la fonderie"
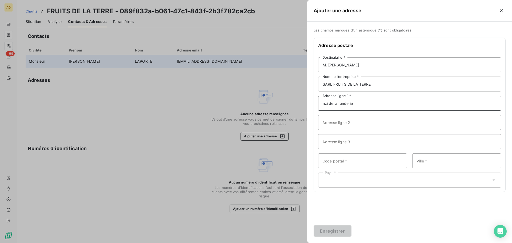
drag, startPoint x: 322, startPoint y: 102, endPoint x: 339, endPoint y: 104, distance: 17.7
click at [322, 102] on input "nzi de la fonderie" at bounding box center [409, 103] width 183 height 15
type input "ZI de la fonderie"
click at [334, 160] on input "Code postal *" at bounding box center [362, 160] width 89 height 15
type input "10700"
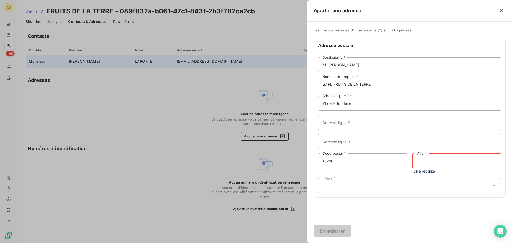
drag, startPoint x: 459, startPoint y: 154, endPoint x: 457, endPoint y: 156, distance: 3.6
click at [459, 154] on input "Ville *" at bounding box center [457, 160] width 89 height 15
paste input "TORCY LE PETIT"
type input "TORCY LE PETIT"
click at [398, 184] on div "Pays *" at bounding box center [409, 180] width 183 height 15
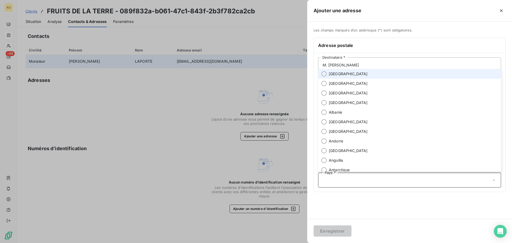
click at [409, 77] on li "[GEOGRAPHIC_DATA]" at bounding box center [409, 74] width 183 height 10
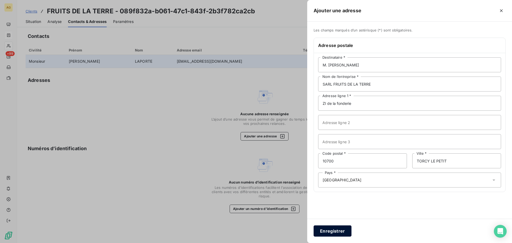
click at [327, 231] on button "Enregistrer" at bounding box center [333, 230] width 38 height 11
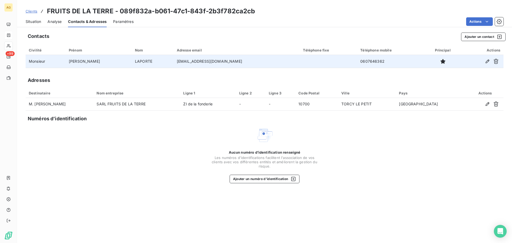
click at [34, 22] on span "Situation" at bounding box center [33, 21] width 15 height 5
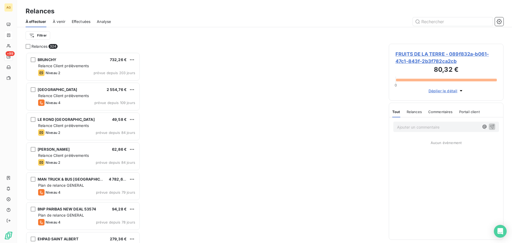
scroll to position [187, 111]
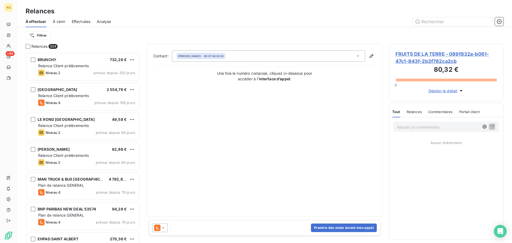
click at [163, 227] on icon at bounding box center [163, 227] width 5 height 5
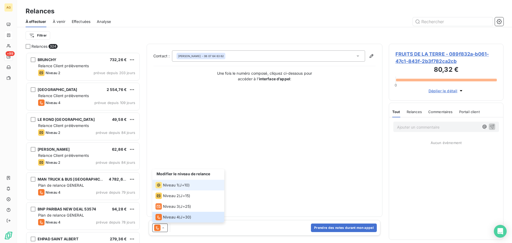
click at [170, 187] on span "Niveau 1" at bounding box center [170, 185] width 15 height 5
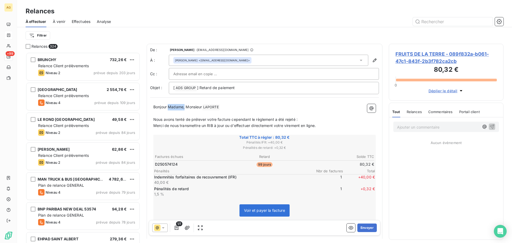
drag, startPoint x: 185, startPoint y: 107, endPoint x: 168, endPoint y: 109, distance: 16.6
click at [168, 109] on span "Bonjour Madame, Monsieur" at bounding box center [177, 107] width 49 height 5
click at [367, 228] on button "Envoyer" at bounding box center [367, 228] width 19 height 9
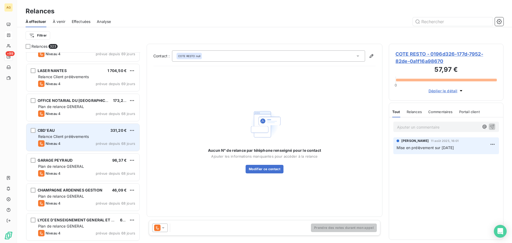
scroll to position [587, 0]
click at [87, 195] on div "Plan de relance GENERAL" at bounding box center [86, 195] width 97 height 5
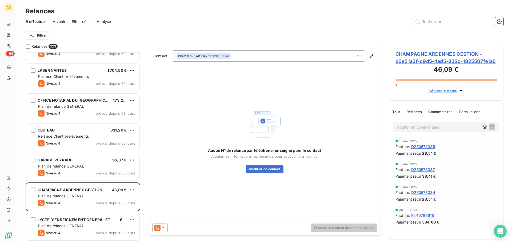
click at [406, 59] on span "CHAMPAGNE ARDENNES GESTION - d6e51a3f-c9d5-4ad5-832c-1825507fe1a6" at bounding box center [446, 57] width 101 height 14
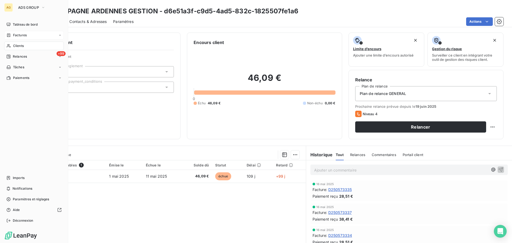
click at [21, 31] on nav "Tableau de bord Factures Clients +99 Relances Tâches Paiements" at bounding box center [34, 51] width 60 height 62
drag, startPoint x: 22, startPoint y: 34, endPoint x: 58, endPoint y: 34, distance: 35.8
click at [22, 34] on span "Factures" at bounding box center [20, 35] width 14 height 5
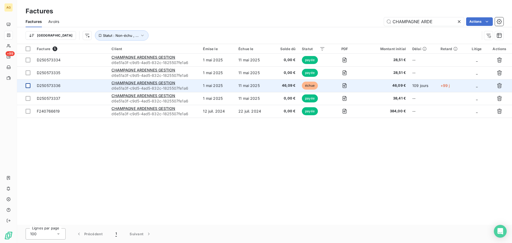
type input "CHAMPAGNE ARDE"
click at [28, 85] on div at bounding box center [28, 85] width 5 height 5
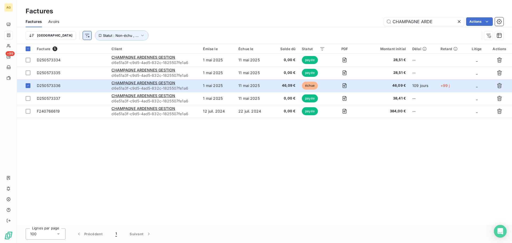
click at [58, 36] on html "AG +99 Factures Factures Avoirs CHAMPAGNE ARDE Actions Trier Statut : Non-échu …" at bounding box center [256, 121] width 512 height 243
click at [481, 20] on html "AG +99 Factures Factures Avoirs CHAMPAGNE ARDE Actions Trier Statut : Non-échu …" at bounding box center [256, 121] width 512 height 243
click at [444, 137] on html "AG +99 Factures Factures Avoirs CHAMPAGNE ARDE Actions Trier Statut : Non-échu …" at bounding box center [256, 121] width 512 height 243
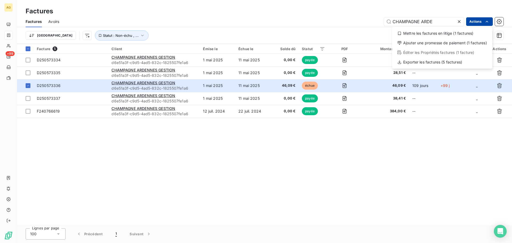
click at [489, 18] on html "AG +99 Factures Factures Avoirs CHAMPAGNE ARDE Actions Mettre les factures en l…" at bounding box center [256, 121] width 512 height 243
click at [361, 151] on html "AG +99 Factures Factures Avoirs CHAMPAGNE ARDE Actions Mettre les factures en l…" at bounding box center [256, 121] width 512 height 243
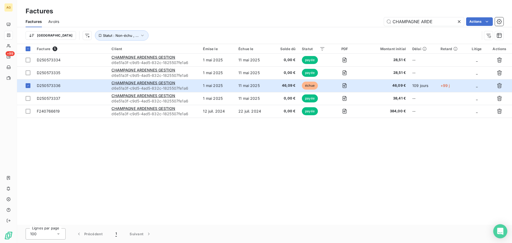
click at [500, 234] on div "Open Intercom Messenger" at bounding box center [501, 231] width 14 height 14
